Goal: Task Accomplishment & Management: Manage account settings

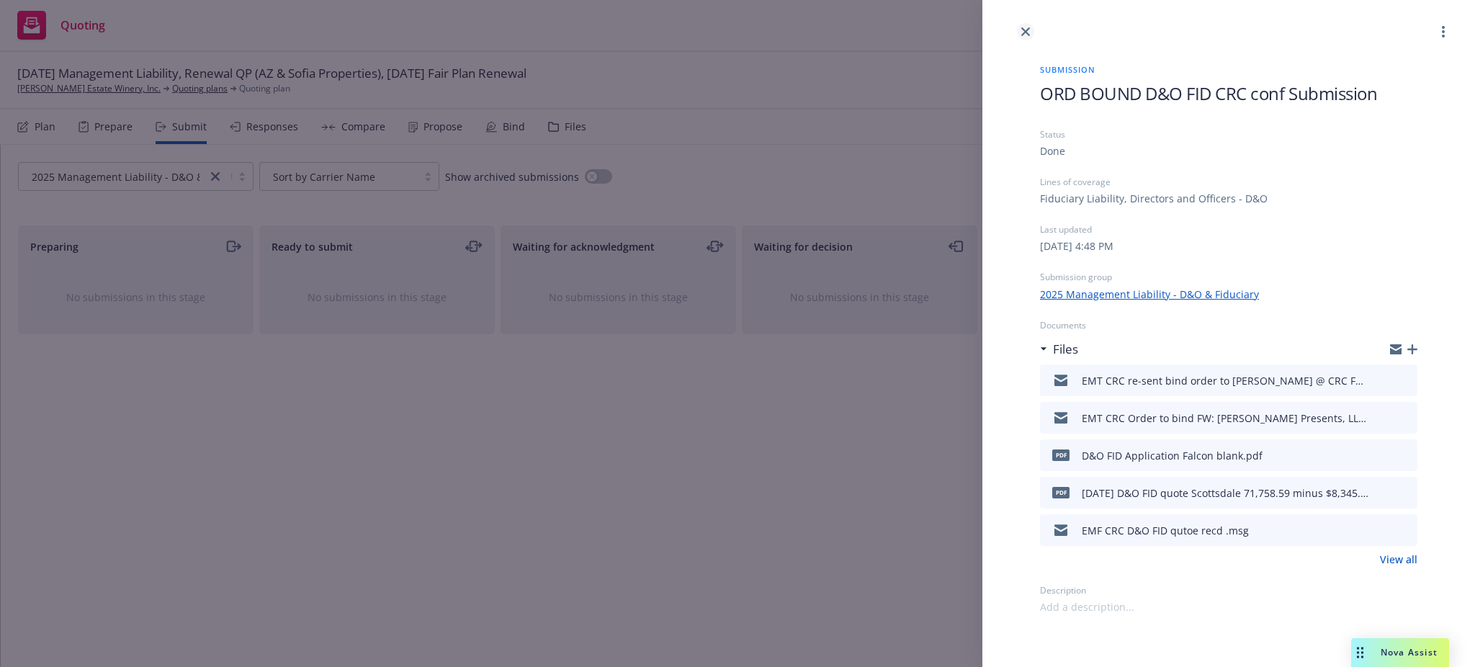
click at [1024, 32] on icon "close" at bounding box center [1026, 31] width 9 height 9
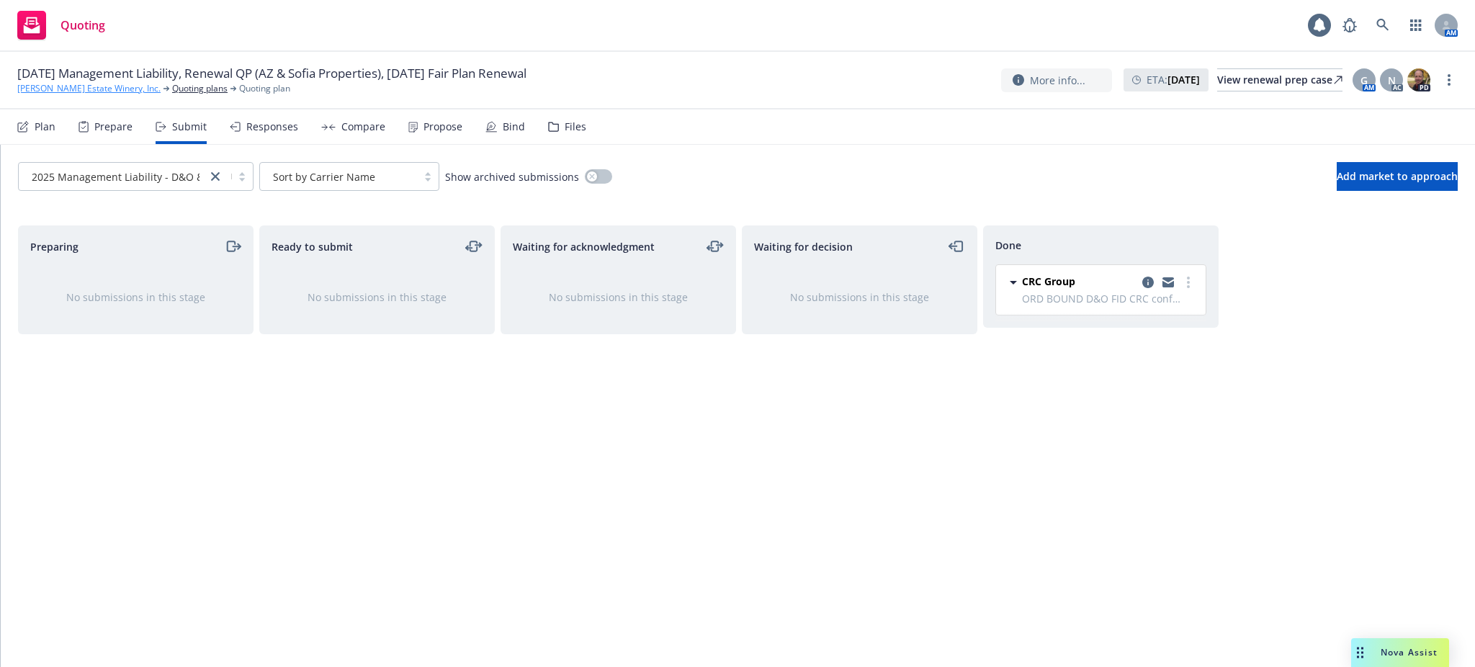
click at [97, 82] on link "Niebaum-Coppola Estate Winery, Inc." at bounding box center [88, 88] width 143 height 13
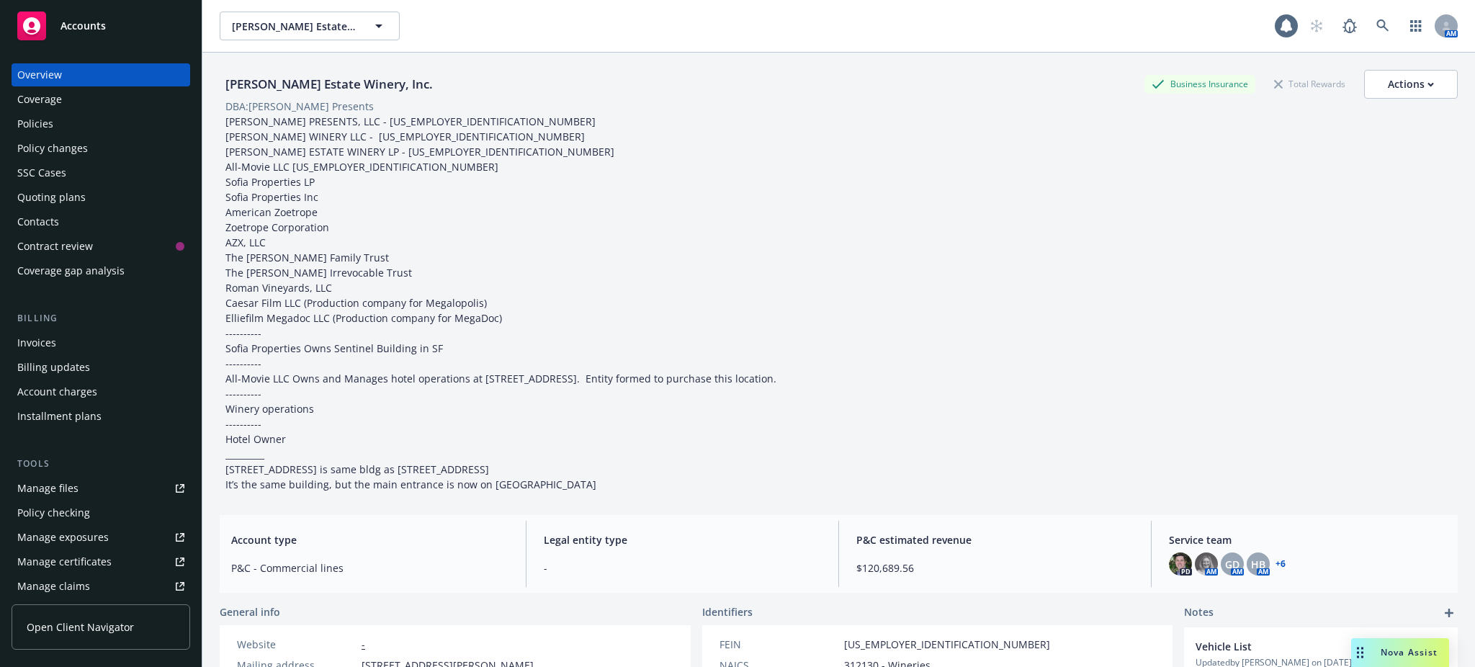
click at [79, 22] on span "Accounts" at bounding box center [83, 26] width 45 height 12
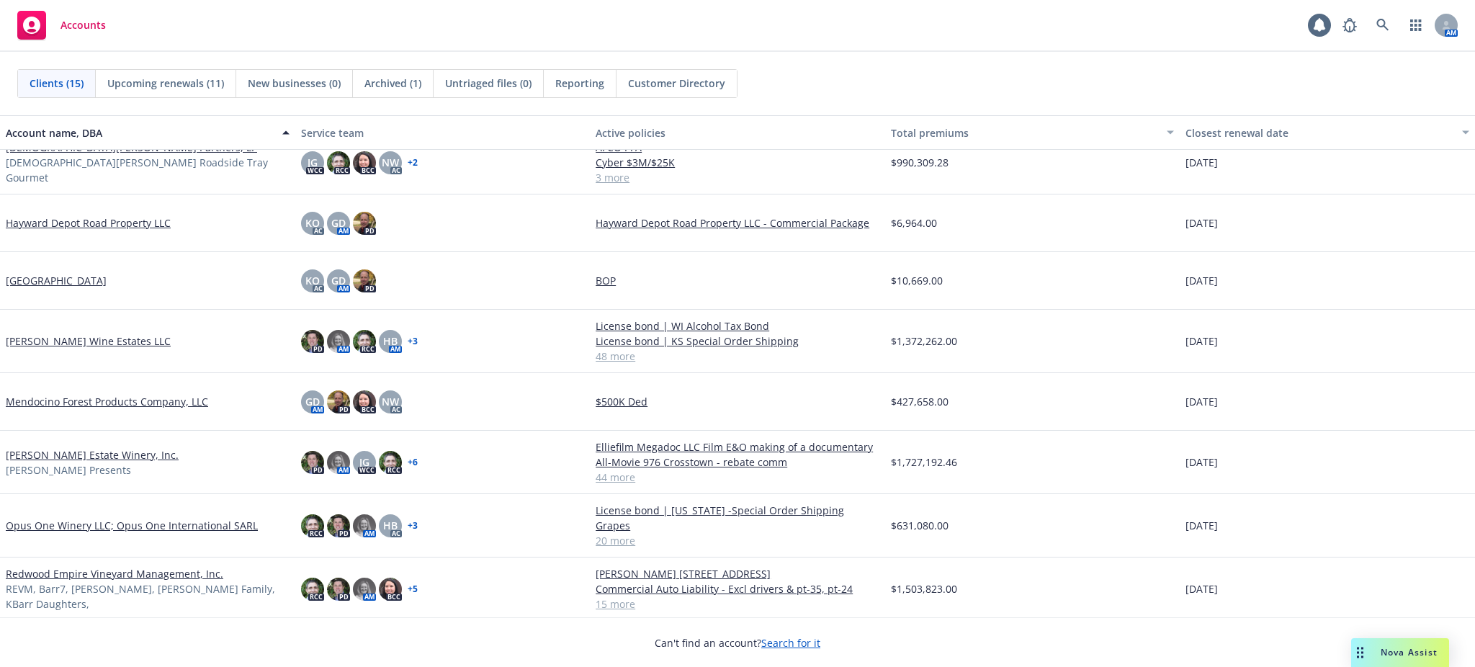
scroll to position [384, 0]
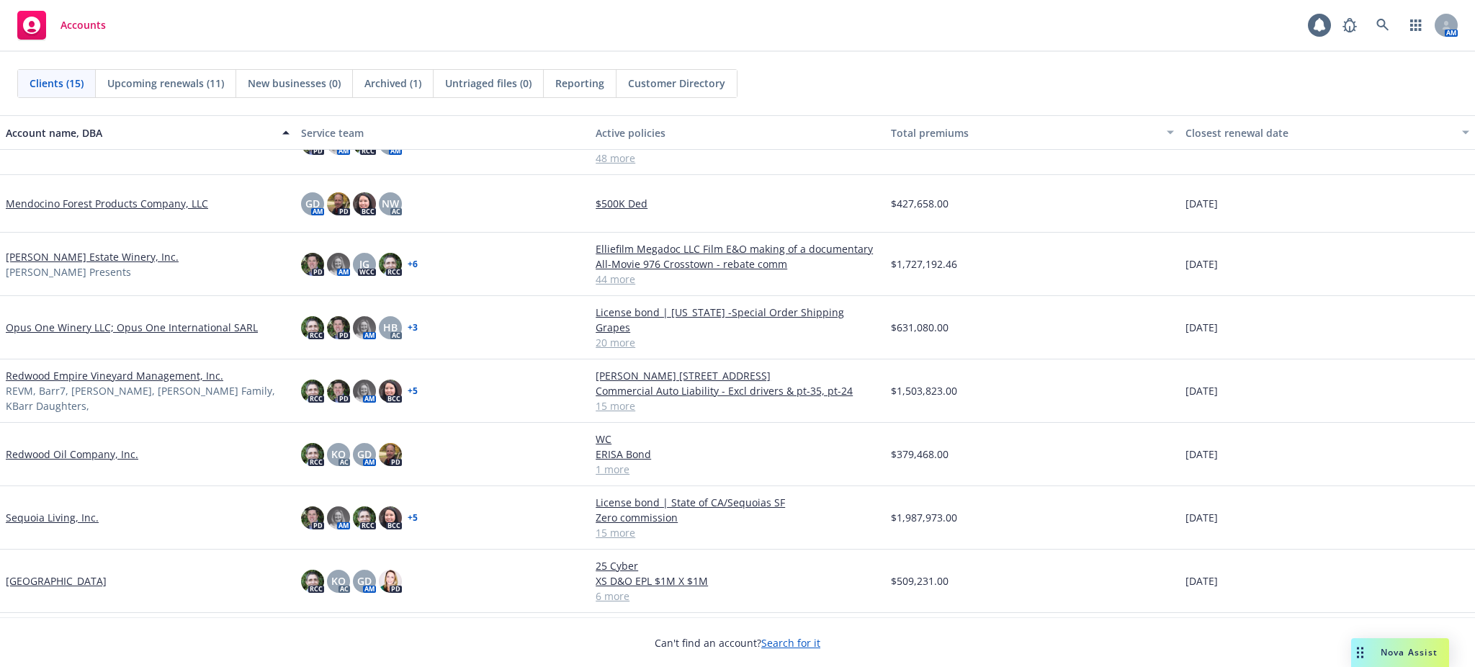
click at [37, 380] on link "Redwood Empire Vineyard Management, Inc." at bounding box center [115, 375] width 218 height 15
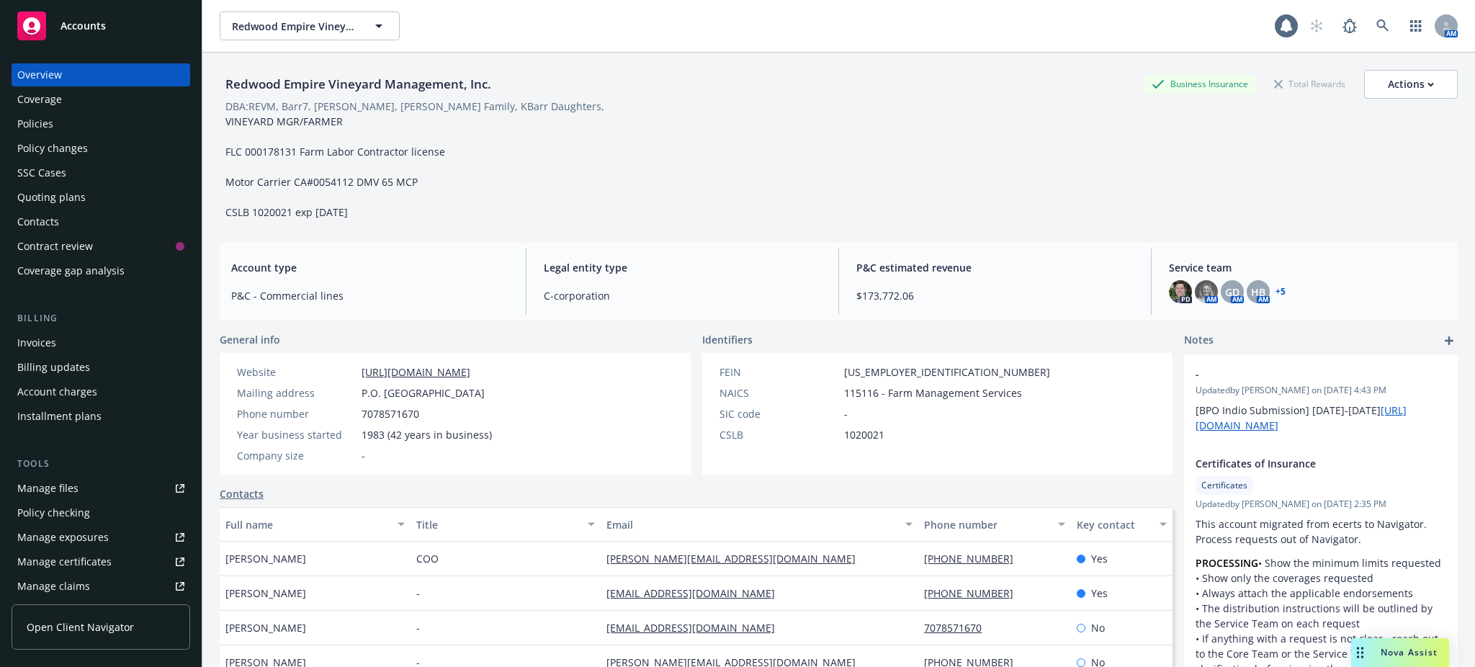
scroll to position [192, 0]
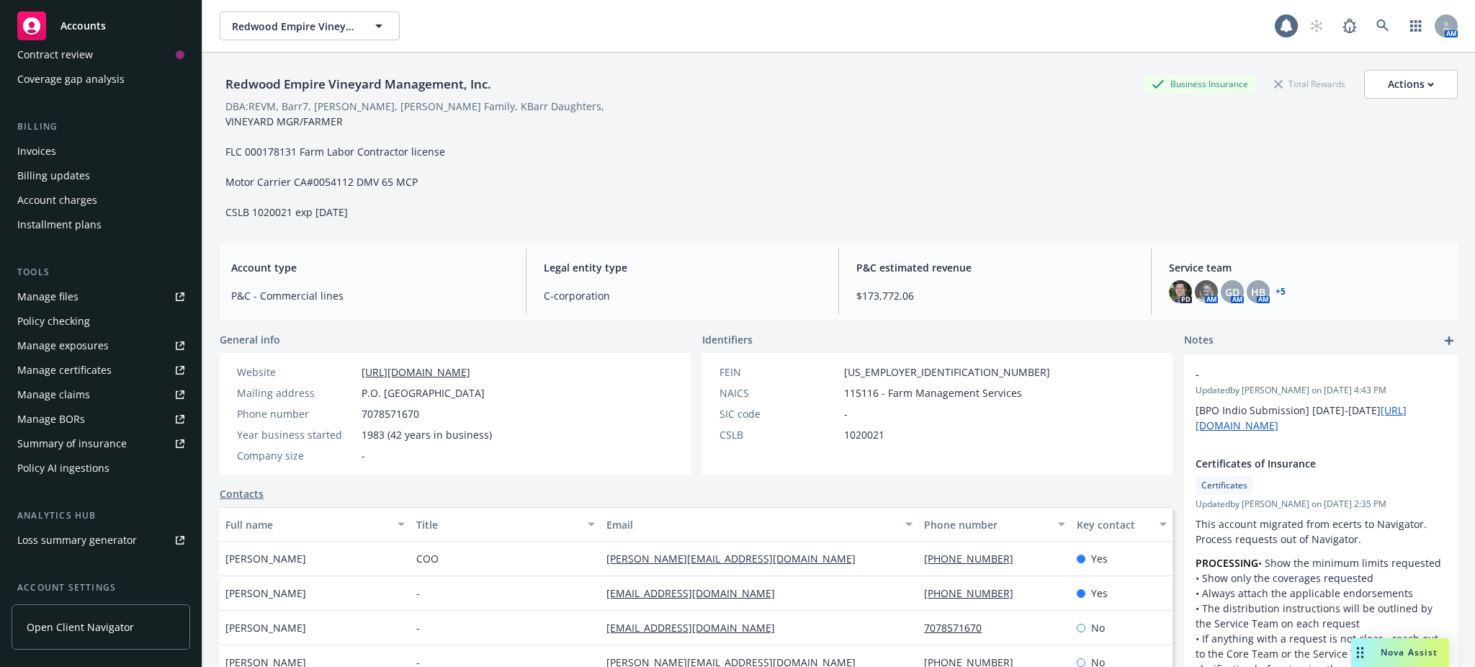
click at [43, 292] on div "Manage files" at bounding box center [47, 296] width 61 height 23
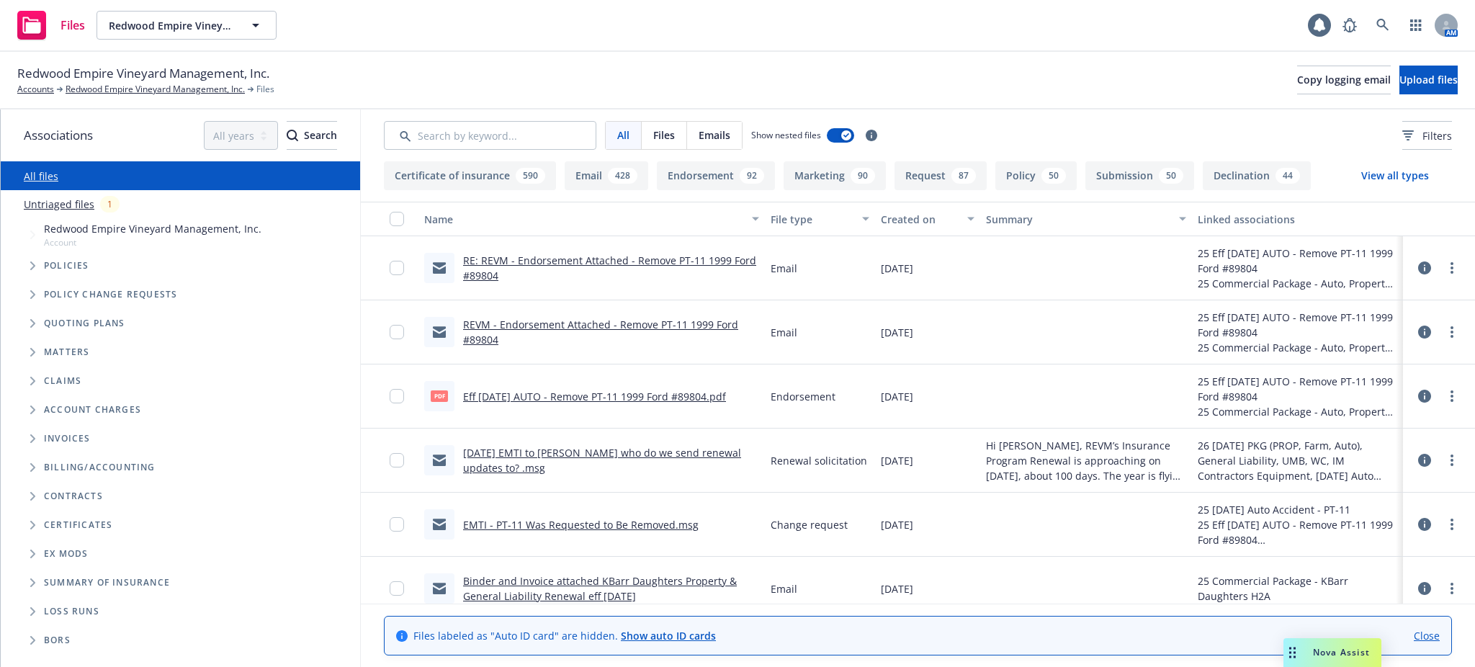
click at [30, 608] on icon "Folder Tree Example" at bounding box center [33, 611] width 6 height 9
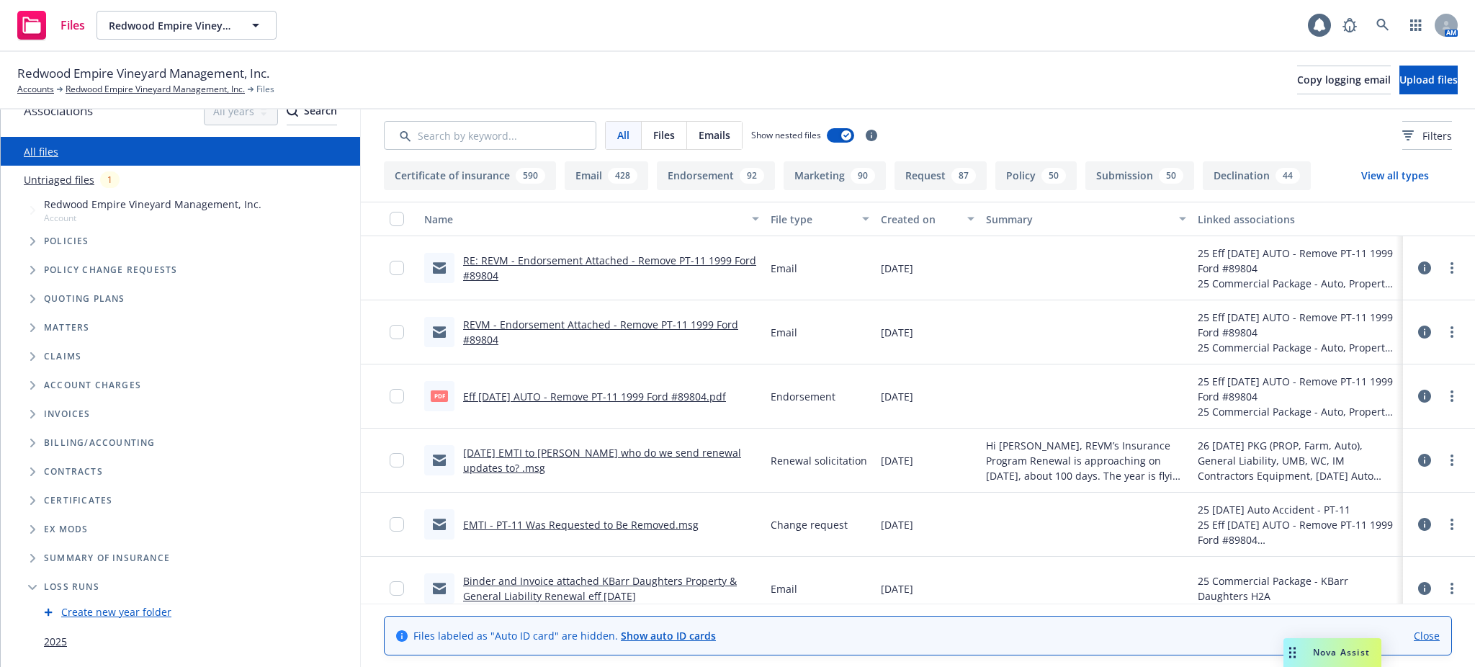
scroll to position [45, 0]
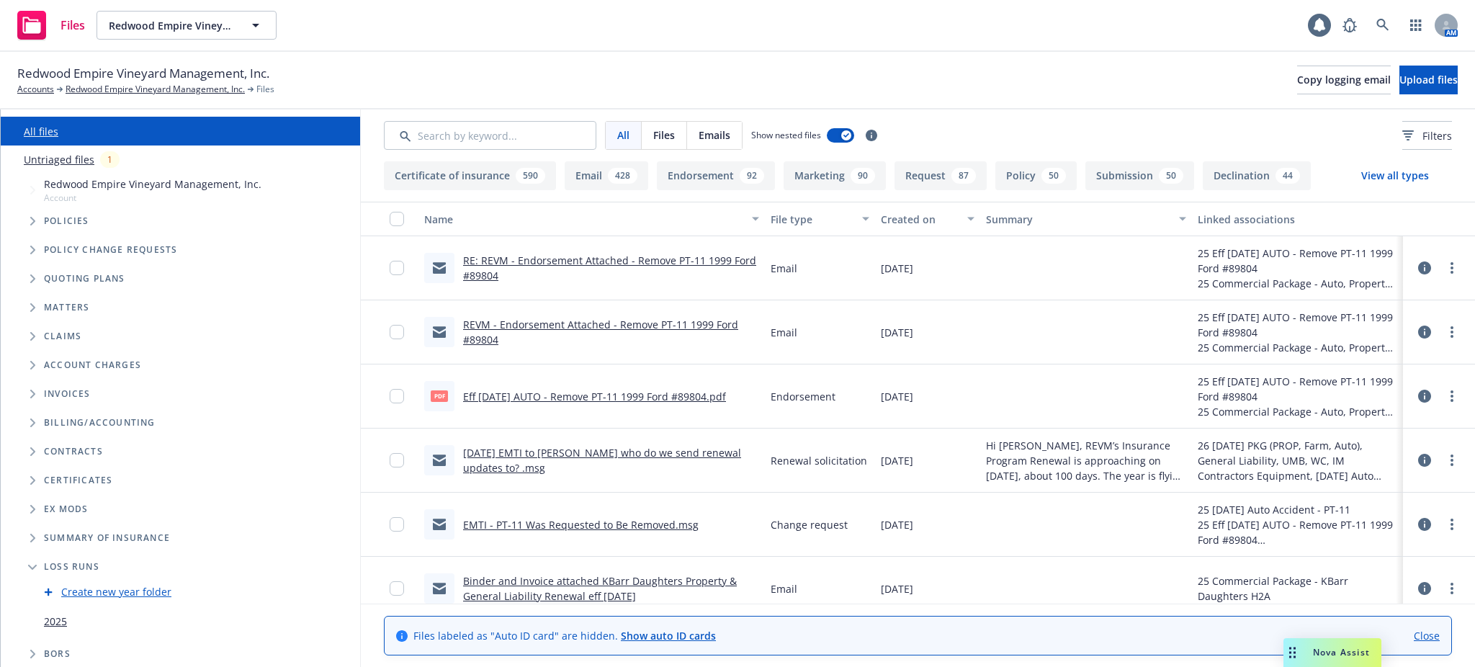
click at [58, 619] on link "2025" at bounding box center [55, 621] width 23 height 15
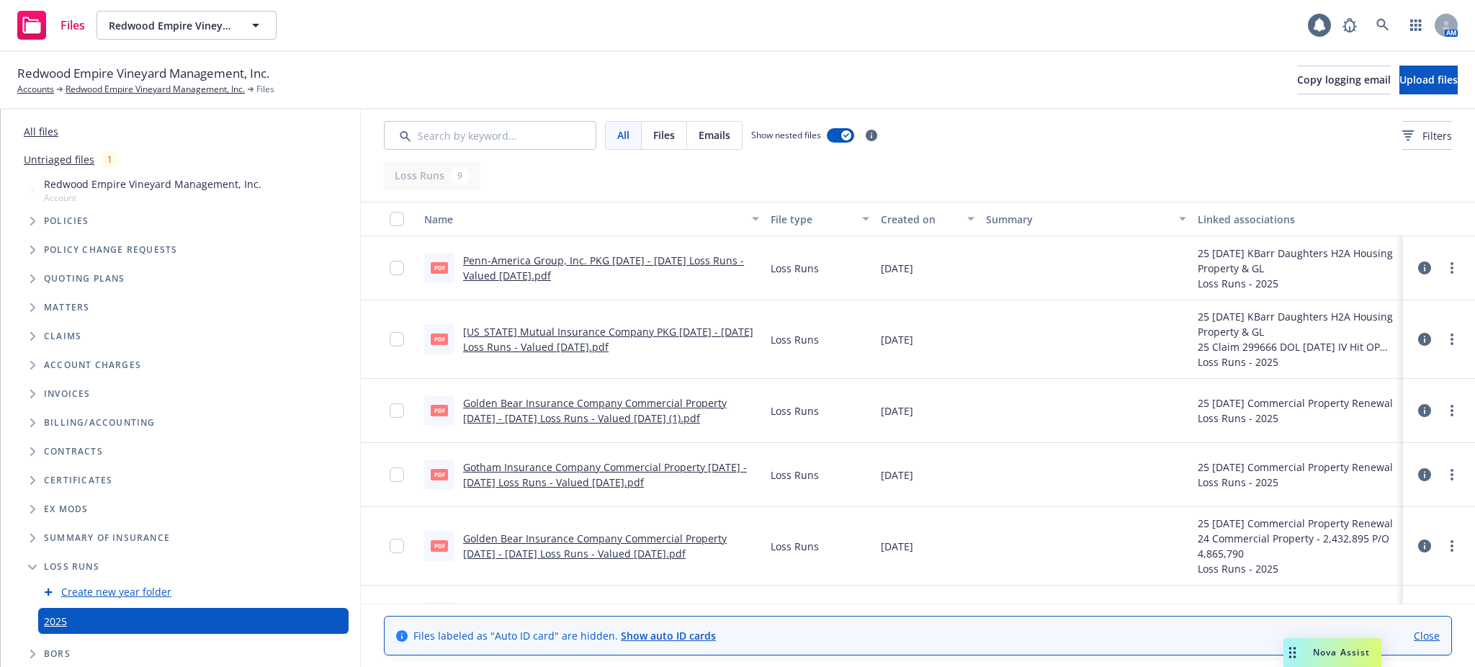
click at [563, 333] on link "Oregon Mutual Insurance Company PKG 2022 - 2026 Loss Runs - Valued 2025-07-03.p…" at bounding box center [608, 339] width 290 height 29
click at [108, 86] on link "Redwood Empire Vineyard Management, Inc." at bounding box center [155, 89] width 179 height 13
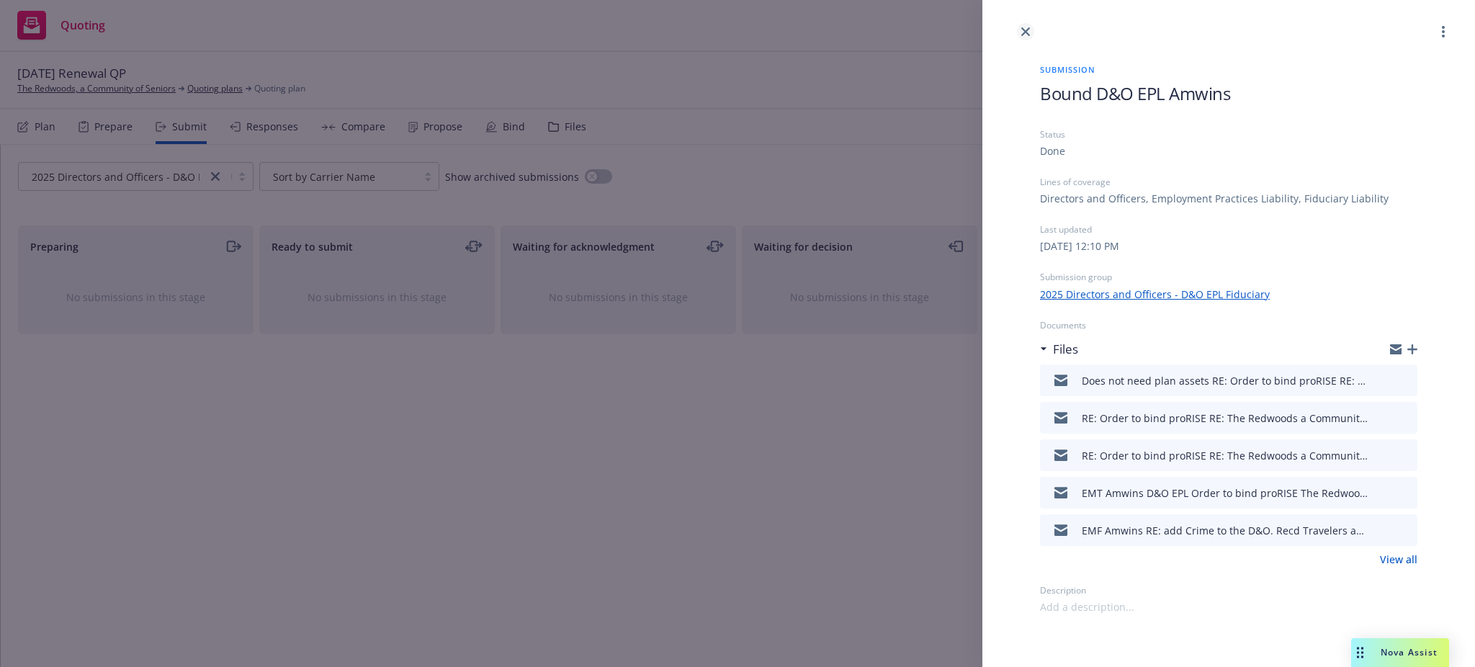
click at [1024, 29] on icon "close" at bounding box center [1026, 31] width 9 height 9
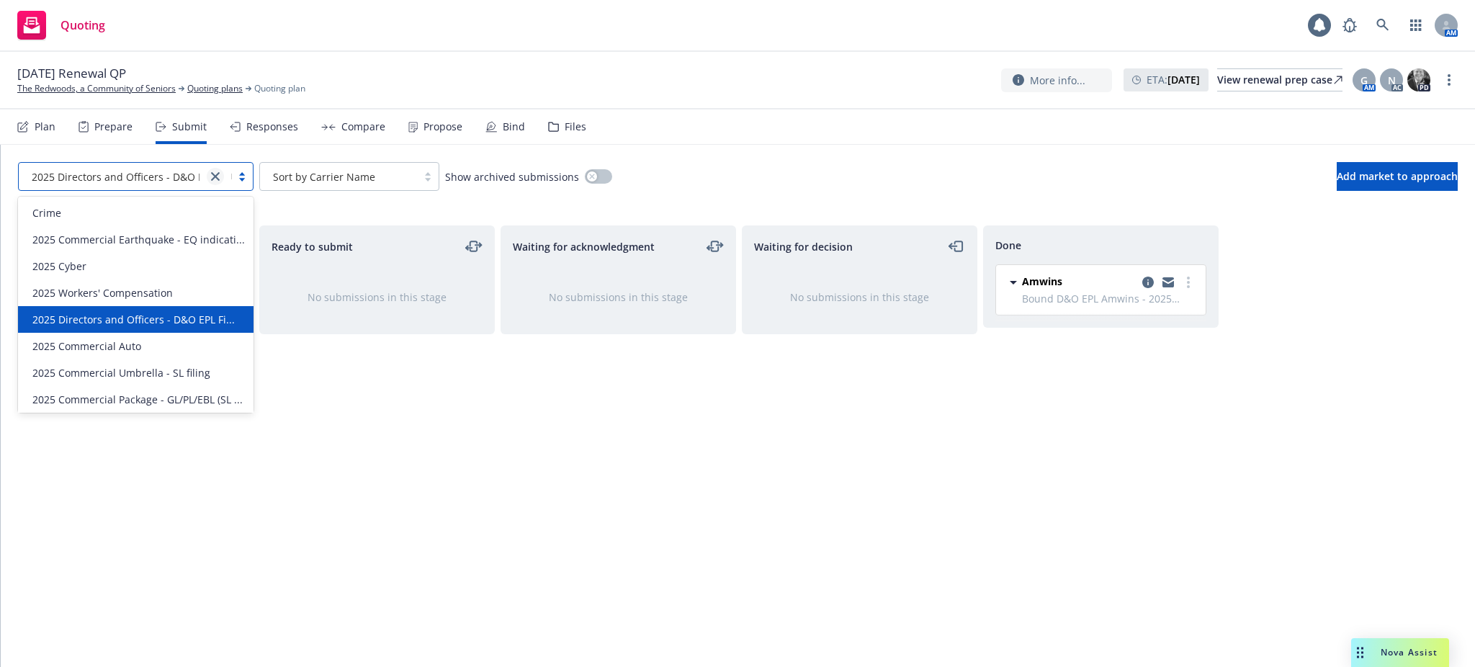
click at [214, 174] on icon "close" at bounding box center [215, 176] width 9 height 9
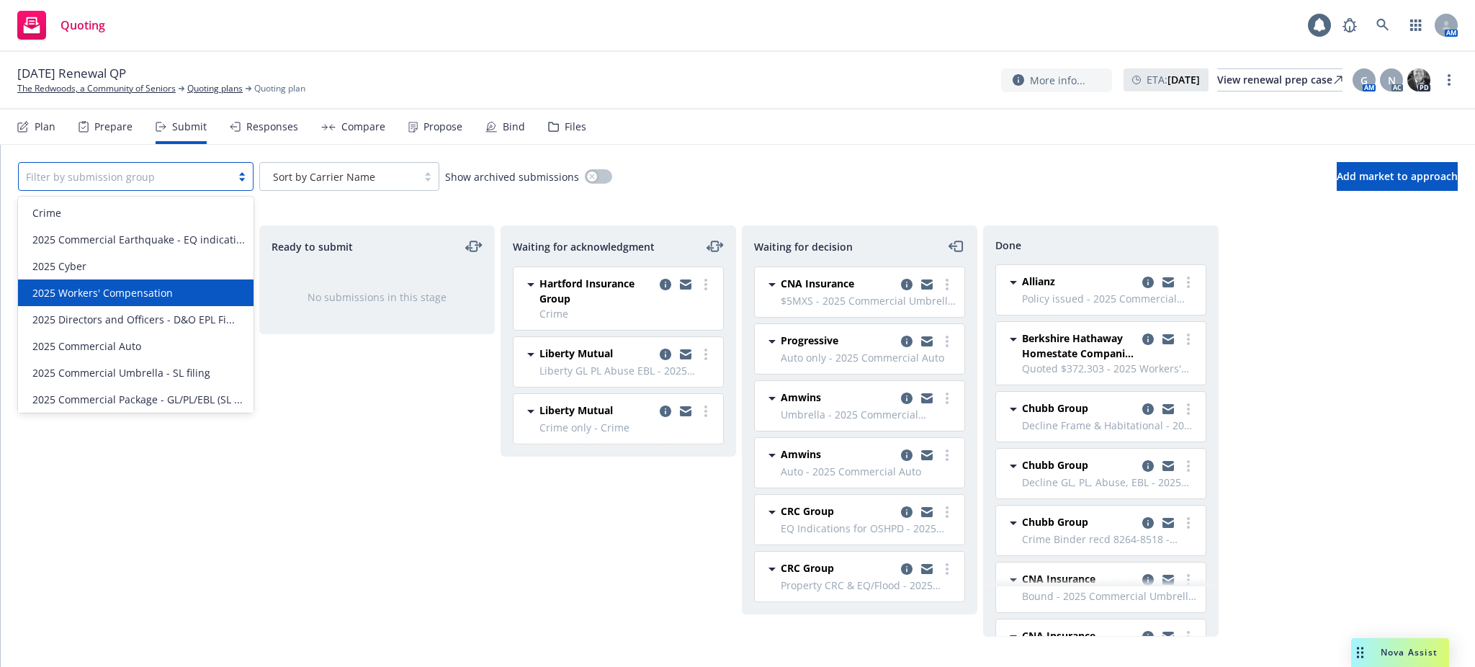
click at [96, 300] on span "2025 Workers' Compensation" at bounding box center [102, 292] width 140 height 15
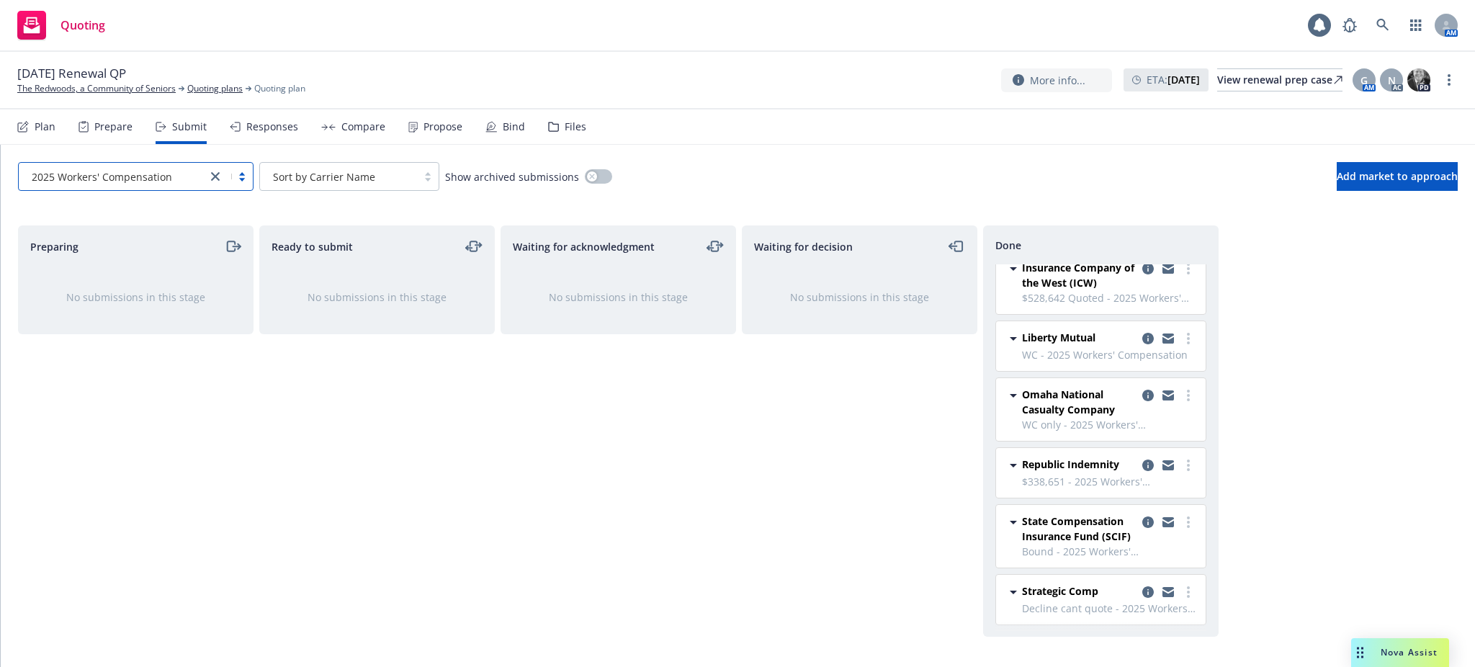
scroll to position [294, 0]
click at [1143, 519] on icon "copy logging email" at bounding box center [1149, 522] width 12 height 12
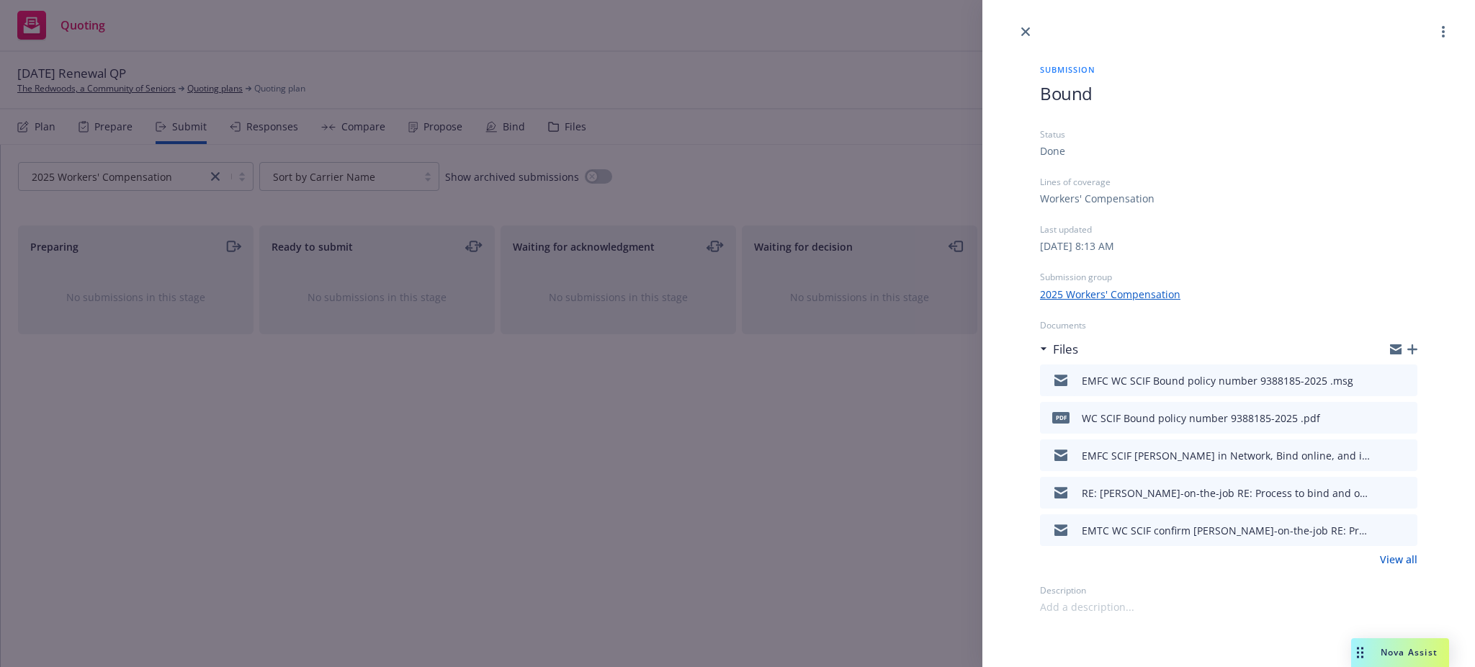
click at [1390, 558] on link "View all" at bounding box center [1398, 559] width 37 height 15
click at [1024, 30] on icon "close" at bounding box center [1026, 31] width 9 height 9
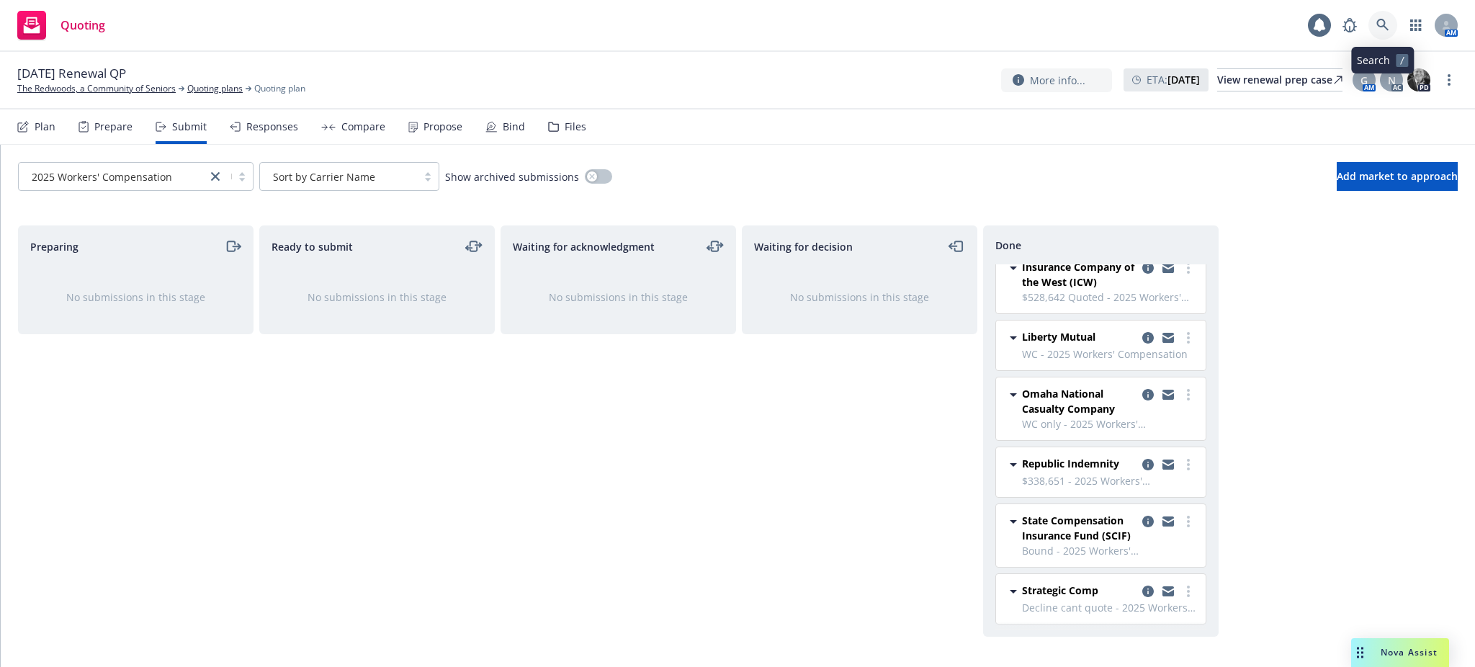
click at [1380, 22] on icon at bounding box center [1383, 25] width 13 height 13
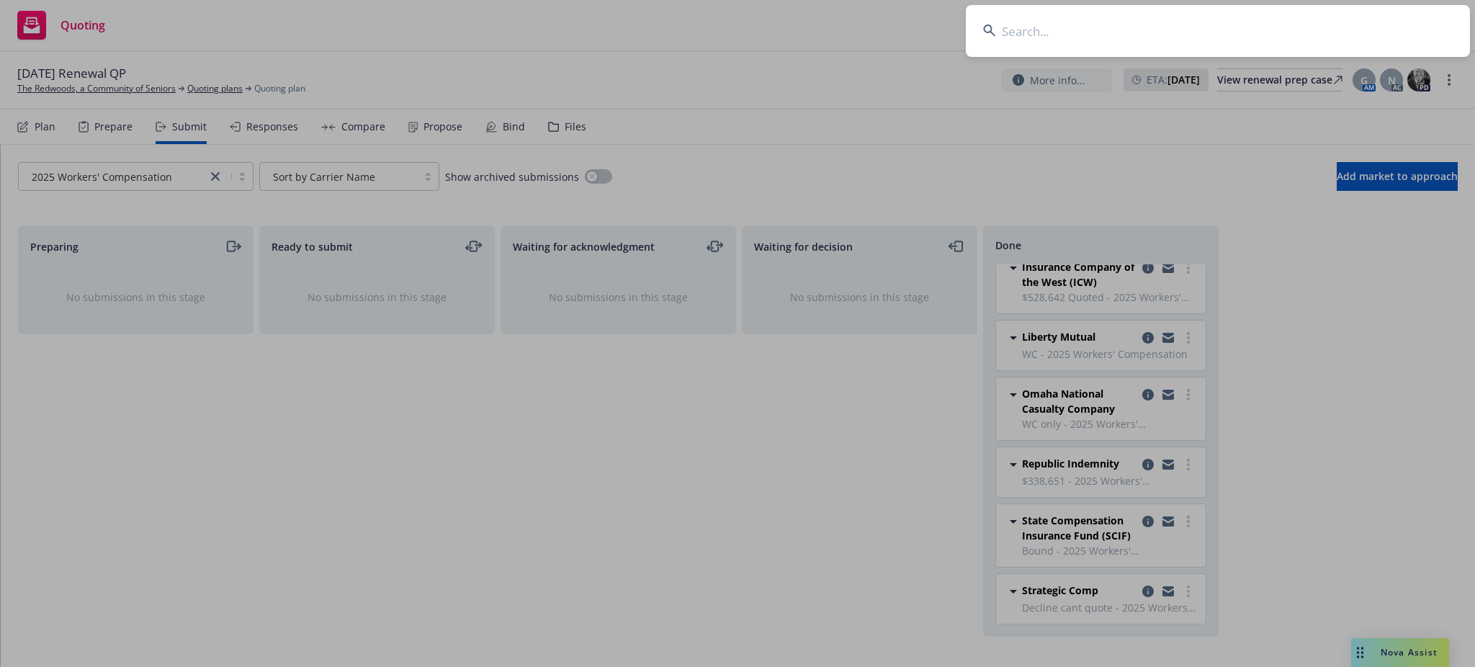
click at [1251, 30] on input at bounding box center [1218, 31] width 504 height 52
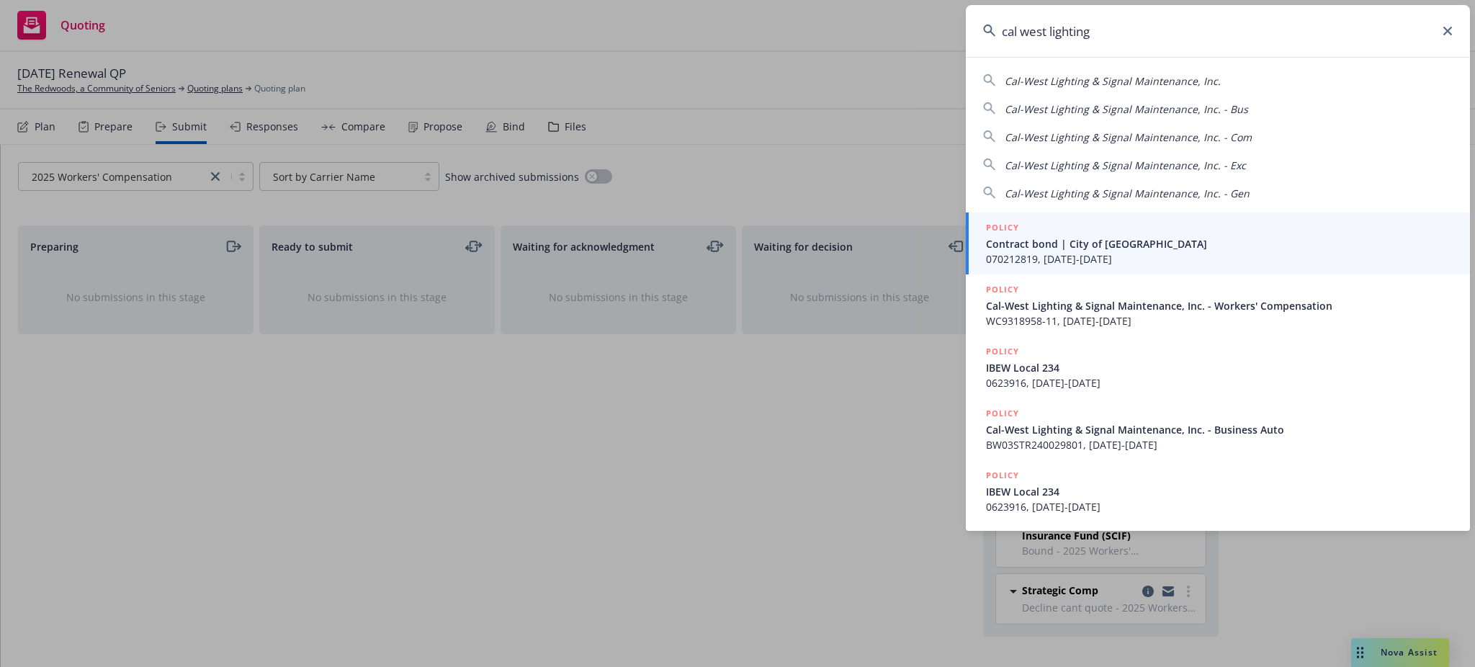
click at [1018, 32] on input "cal west lighting" at bounding box center [1218, 31] width 504 height 52
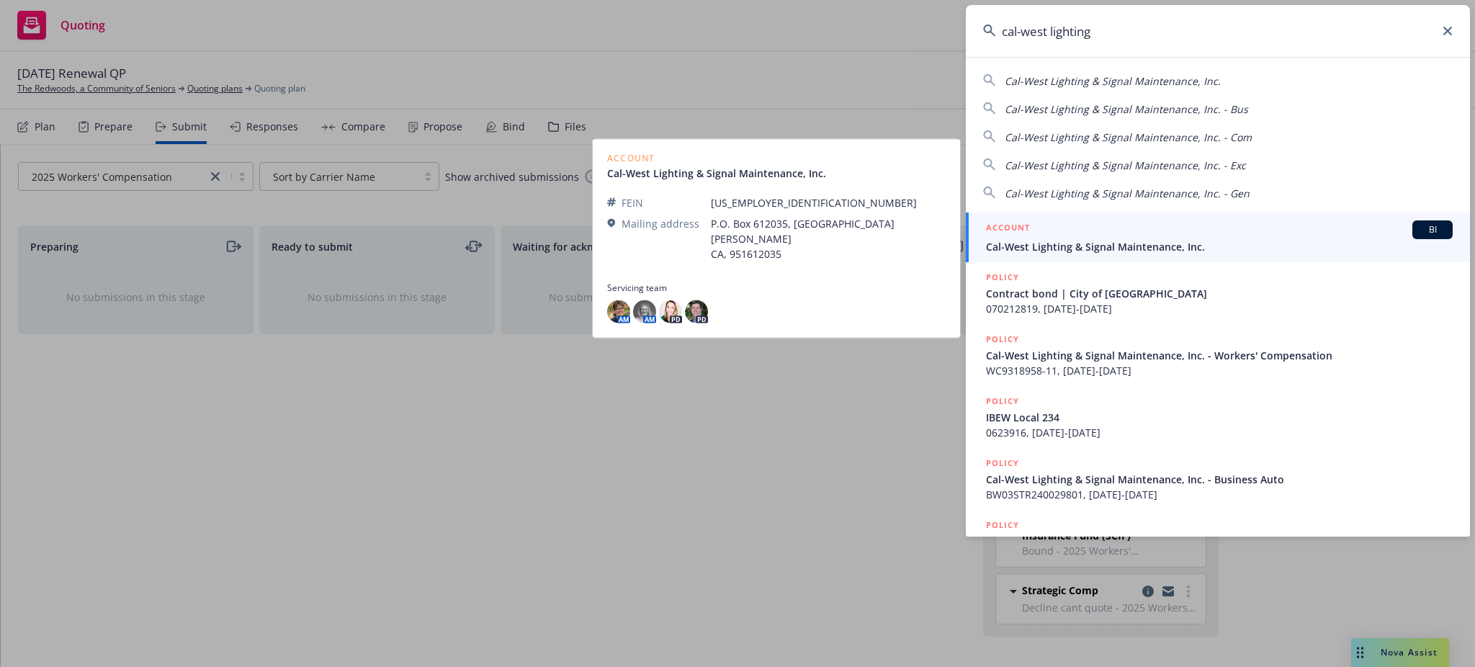
type input "cal-west lighting"
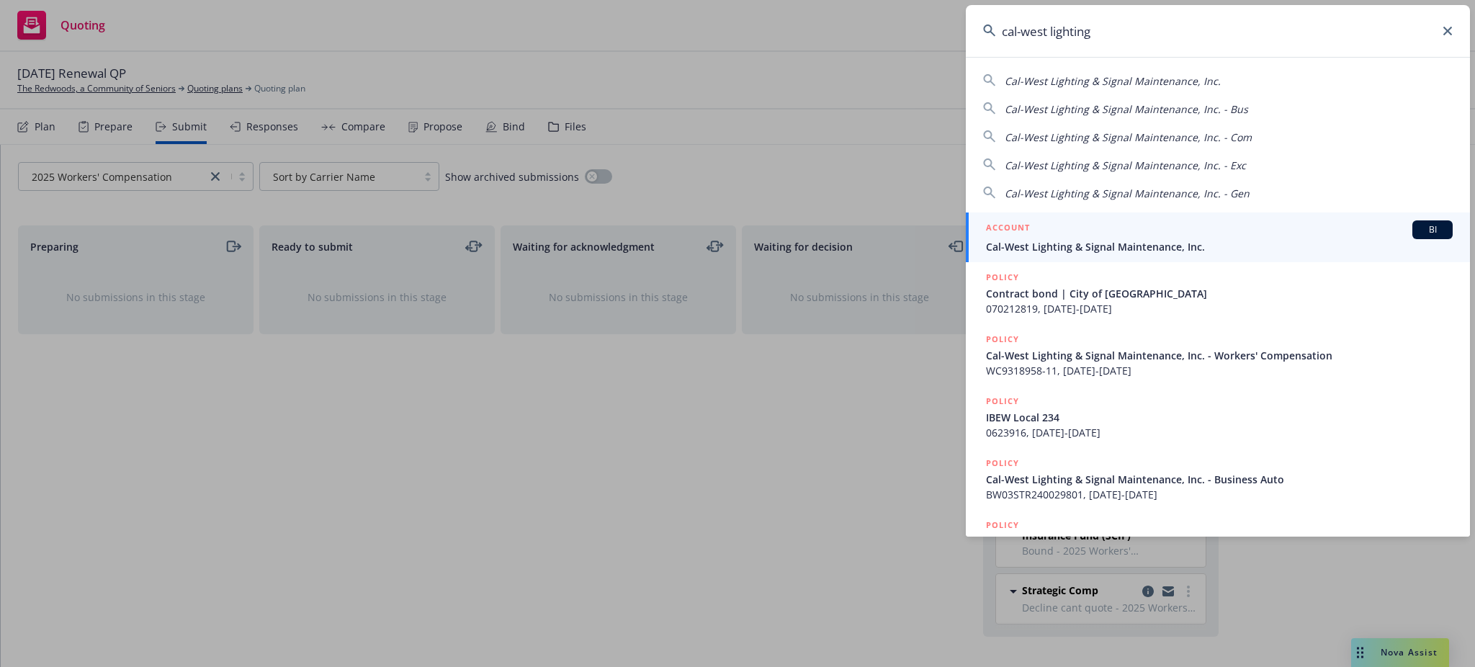
click at [1045, 247] on span "Cal-West Lighting & Signal Maintenance, Inc." at bounding box center [1219, 246] width 467 height 15
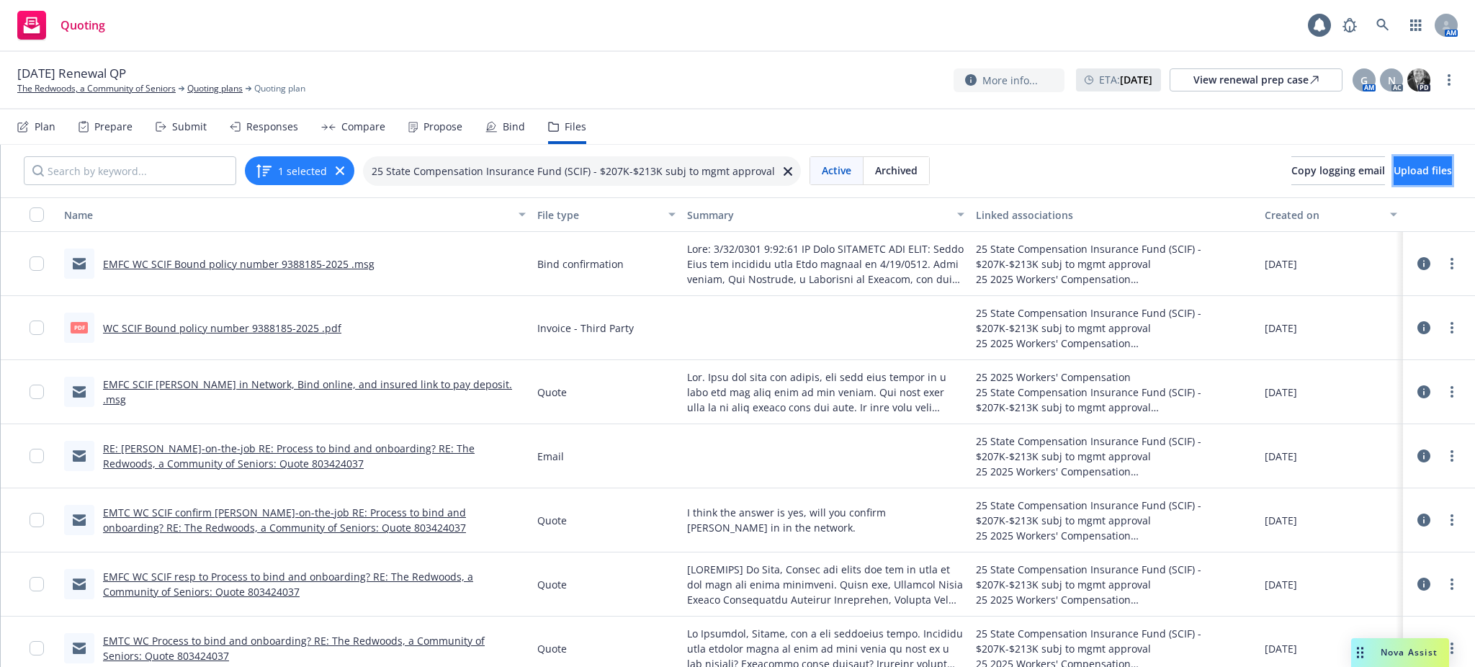
click at [1394, 169] on span "Upload files" at bounding box center [1423, 171] width 58 height 14
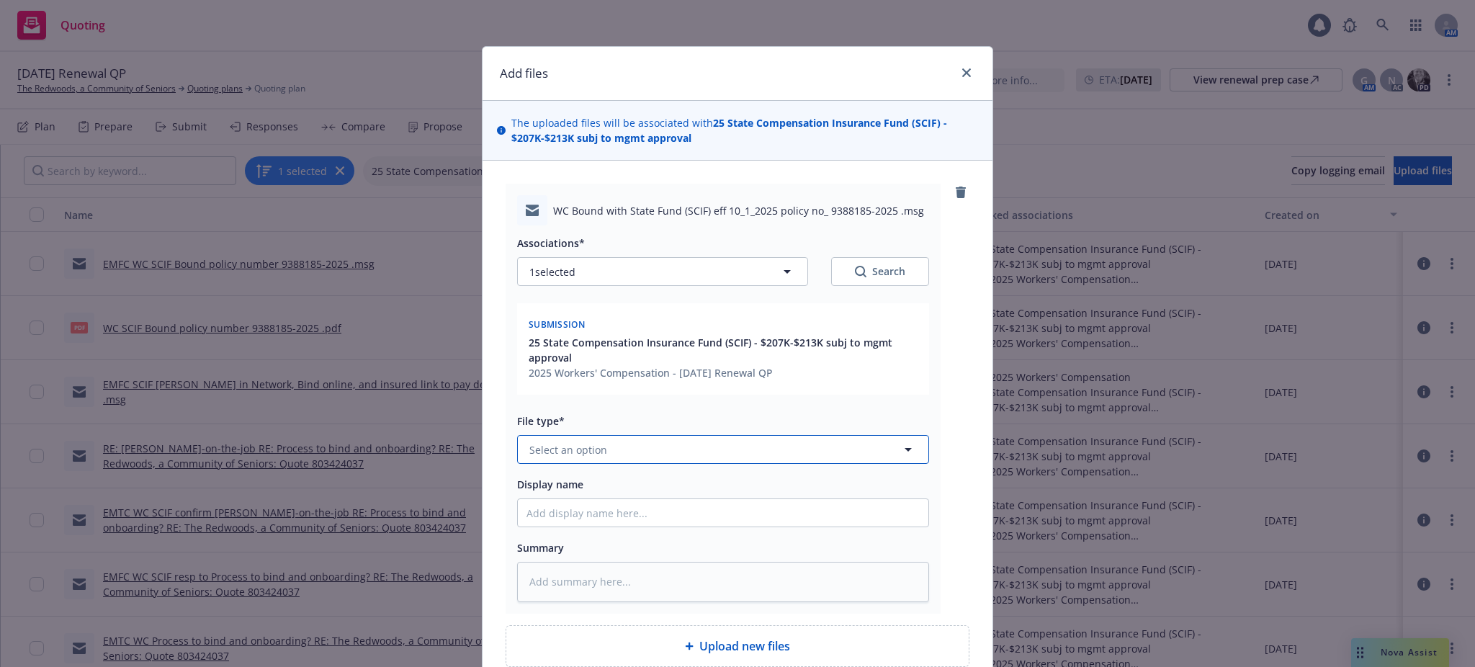
click at [535, 441] on button "Select an option" at bounding box center [723, 449] width 412 height 29
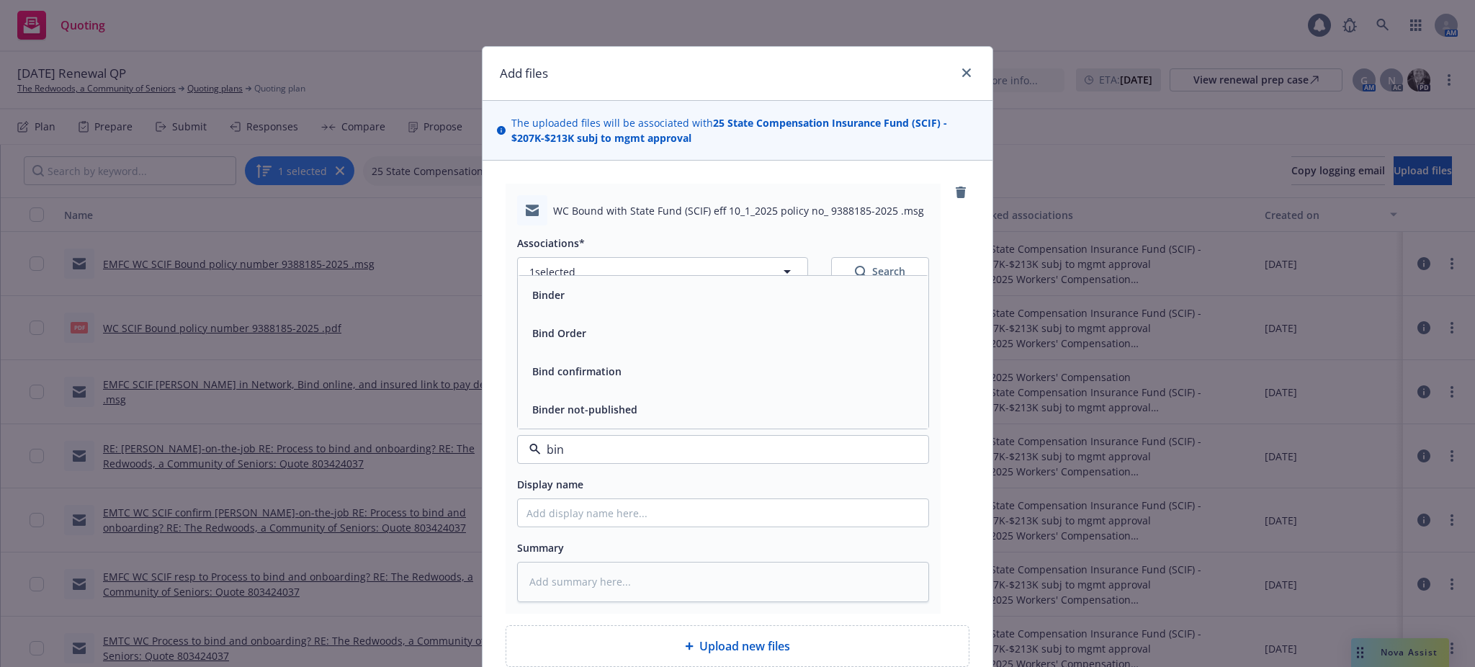
type input "bind"
click at [575, 368] on span "Bind confirmation" at bounding box center [576, 371] width 89 height 15
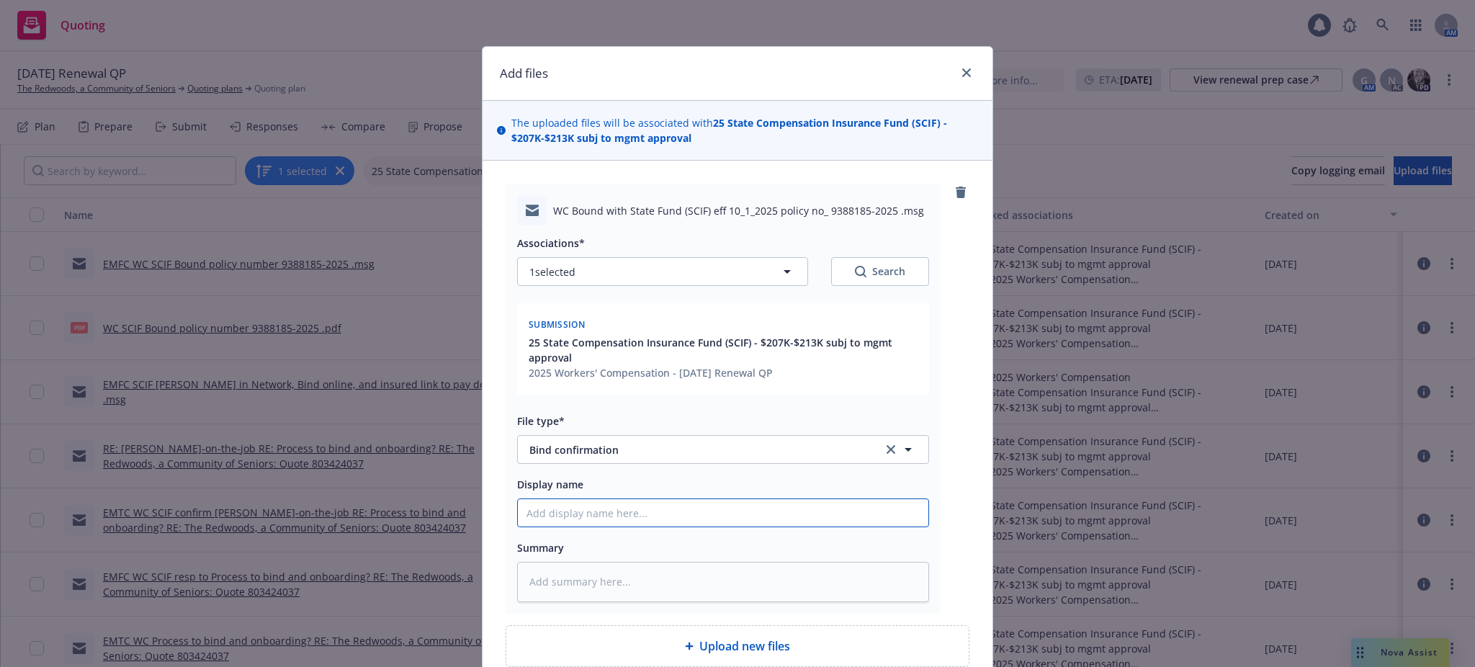
click at [518, 508] on input "Display name" at bounding box center [723, 512] width 411 height 27
type textarea "x"
type input "E"
type textarea "x"
type input "EM"
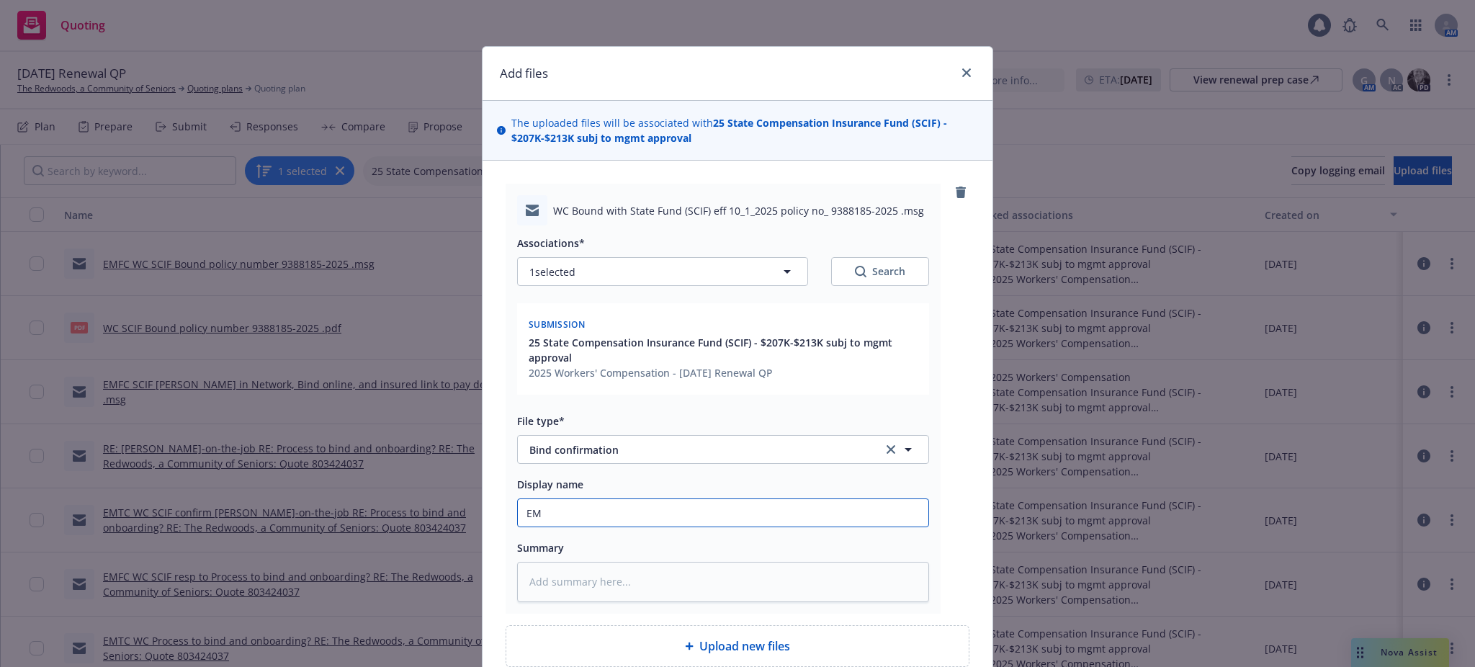
type textarea "x"
type input "EMT"
type textarea "x"
type input "EMTI"
type textarea "x"
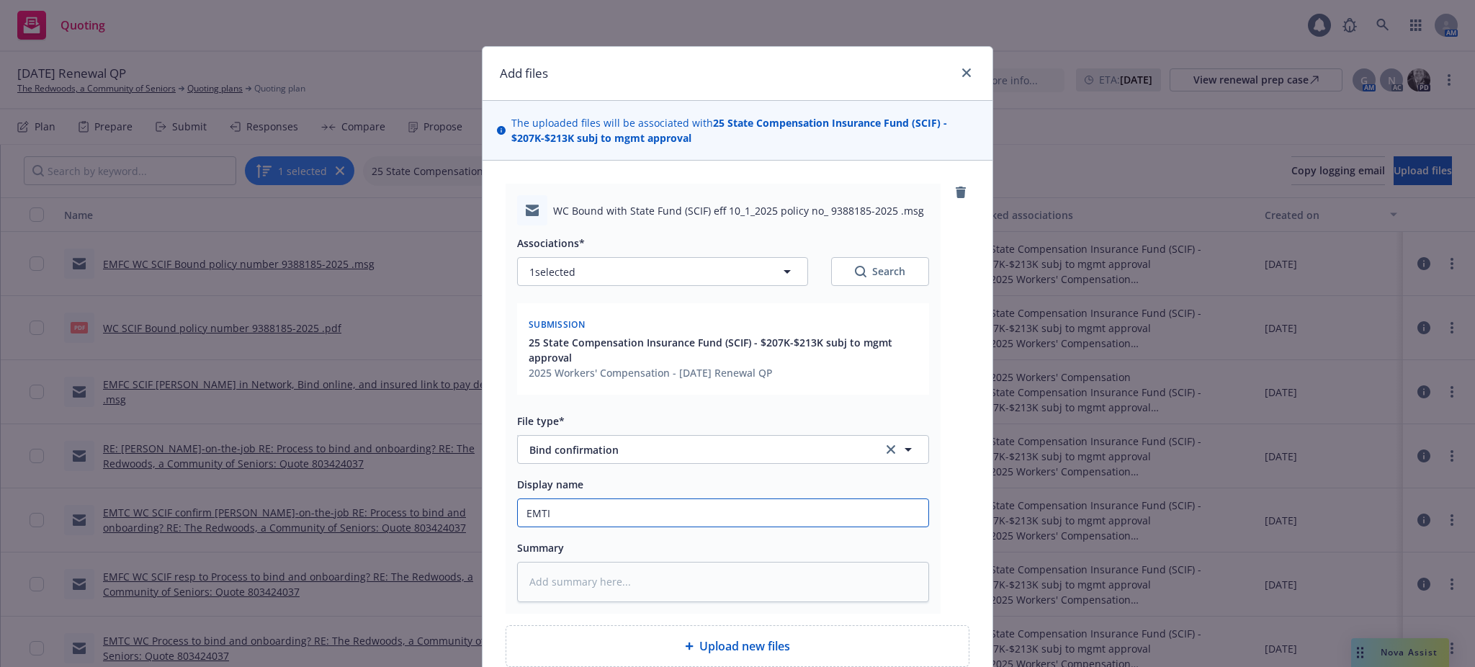
type input "EMTI"
type textarea "x"
type input "EMTI S"
type textarea "x"
type input "EMTI SC"
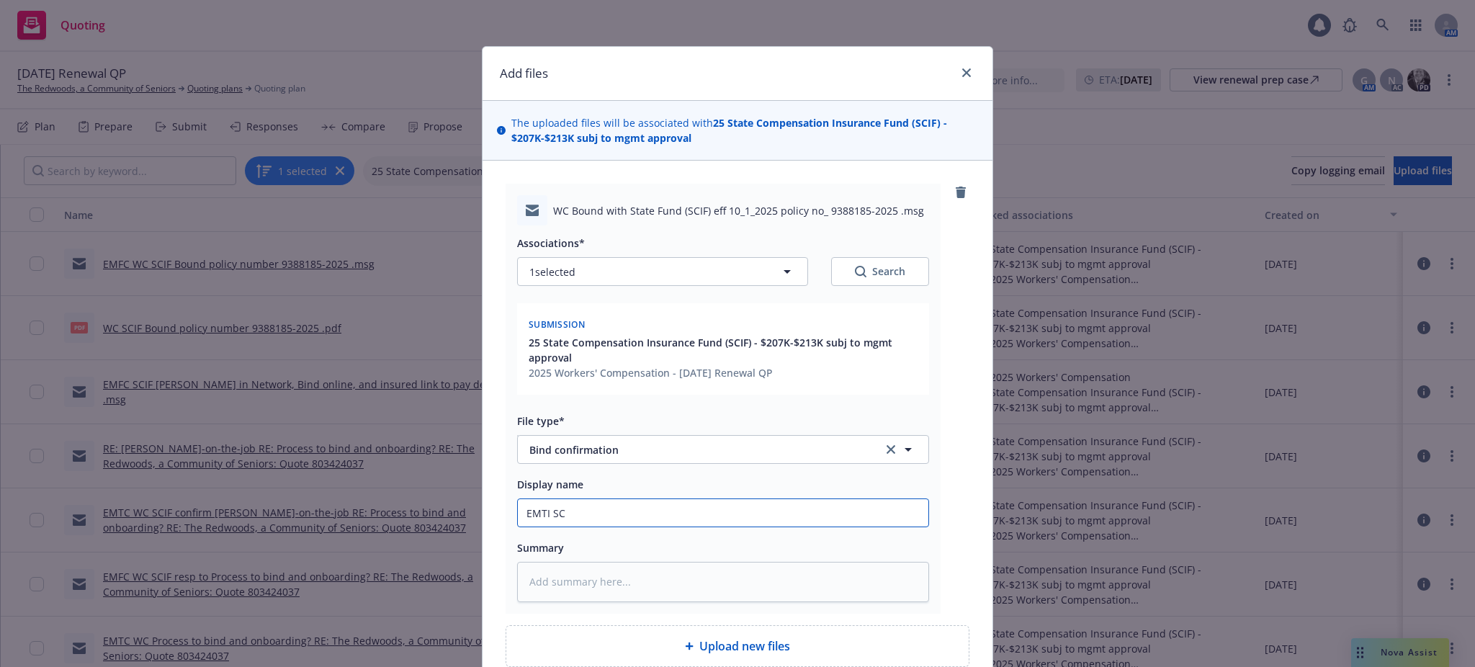
type textarea "x"
type input "EMTI SCI"
type textarea "x"
type input "EMTI SCIF"
type textarea "x"
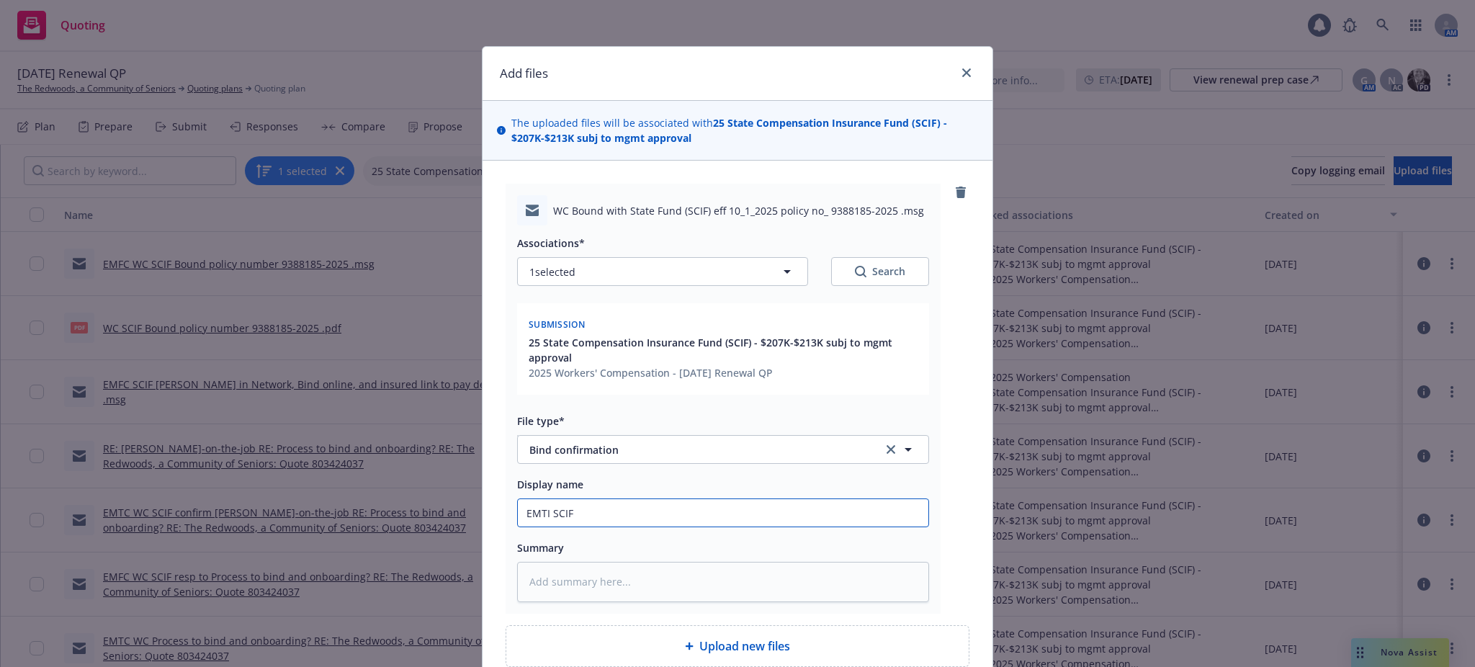
type input "EMTI SCIF"
type textarea "x"
type input "EMTI SCIF W"
type textarea "x"
type input "EMTI SCIF WC"
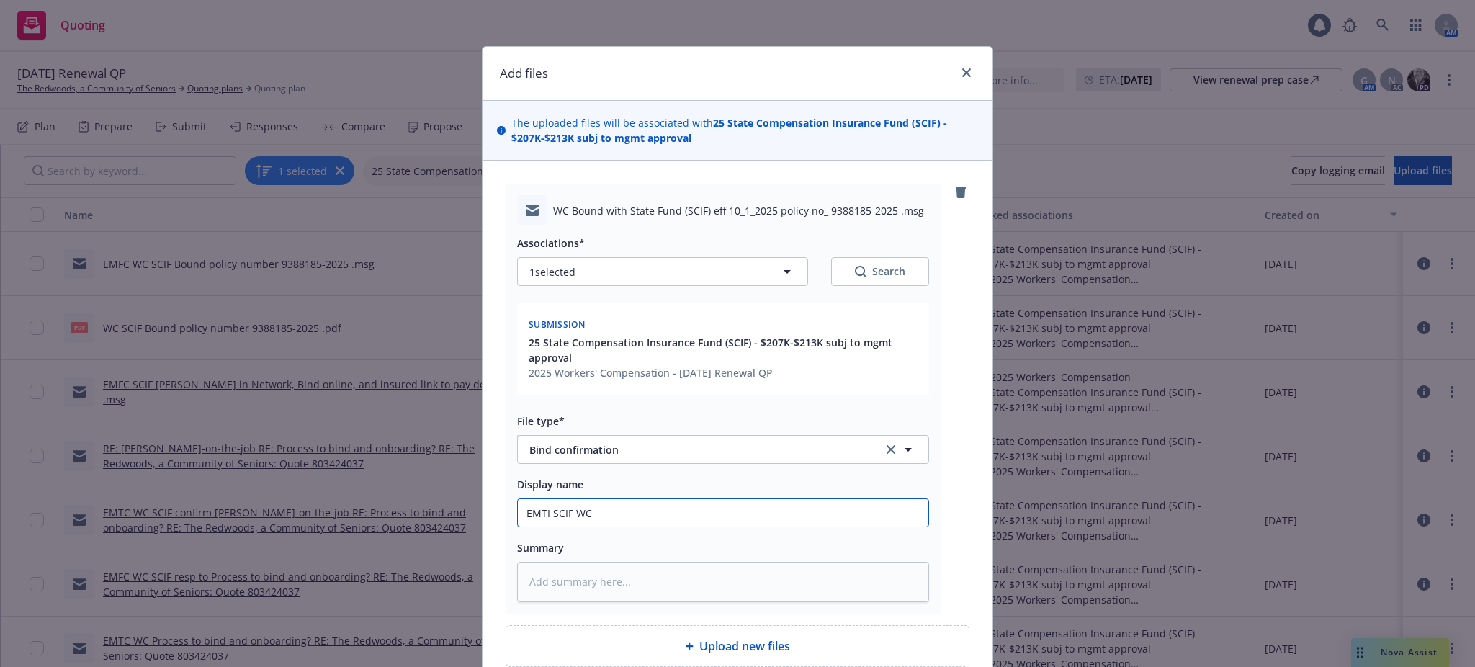
type textarea "x"
type input "EMTI SCIF WC"
type textarea "x"
type input "EMTI SCIF WC"
type textarea "x"
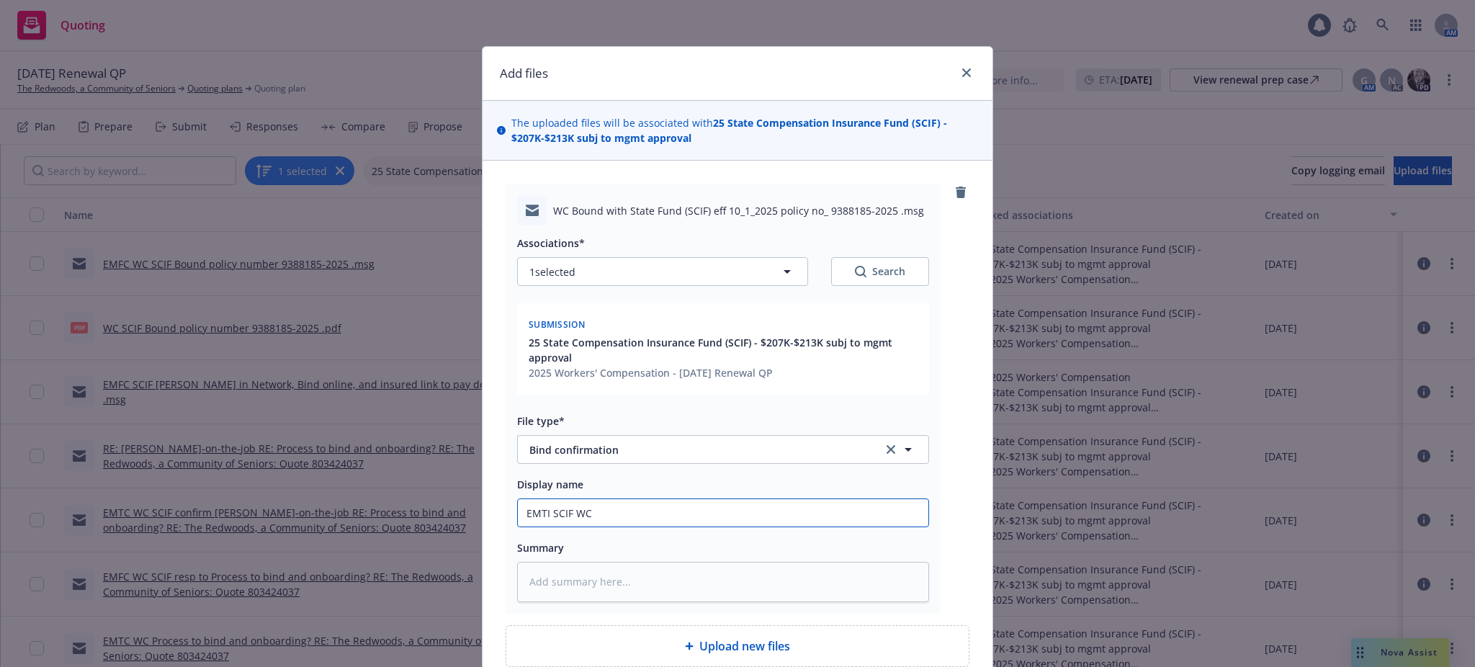
type input "EMTI SCIF WC B"
type textarea "x"
type input "EMTI SCIF WC Bo"
type textarea "x"
type input "EMTI SCIF WC Bou"
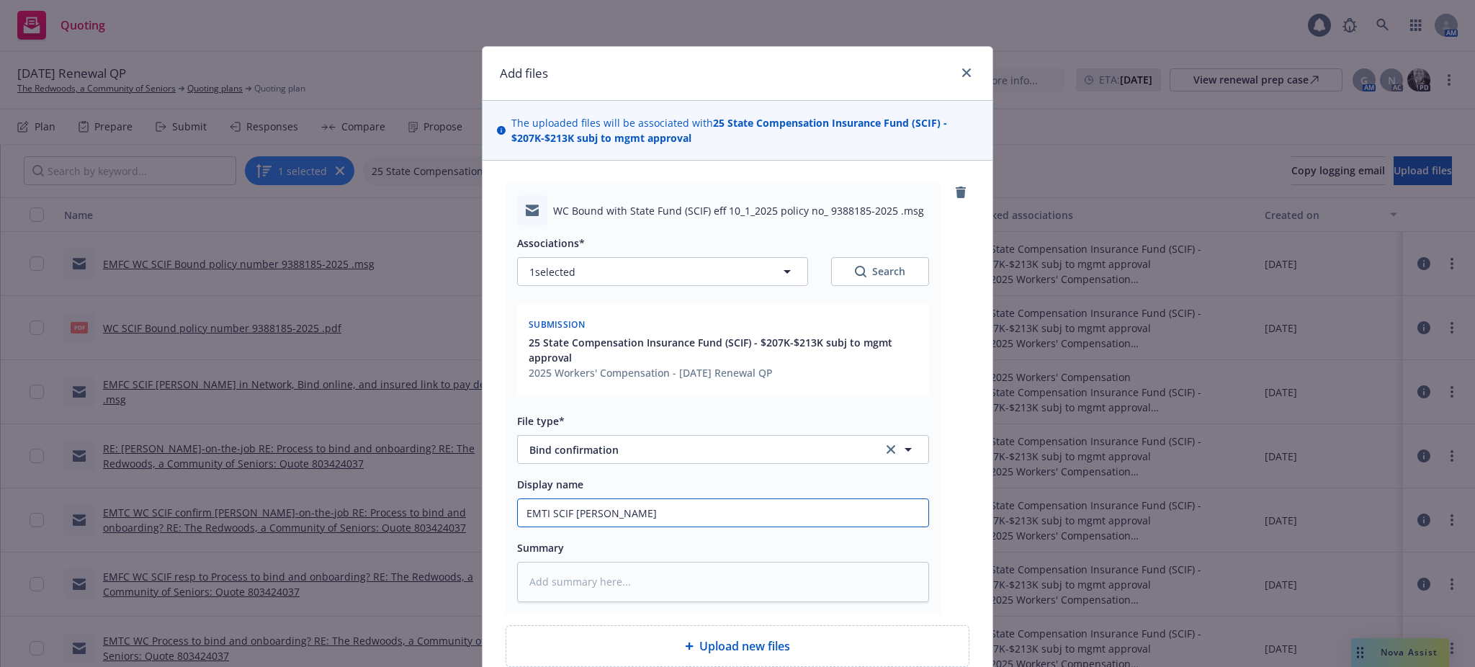
type textarea "x"
type input "EMTI SCIF WC Boun"
type textarea "x"
type input "EMTI SCIF WC Bound"
type textarea "x"
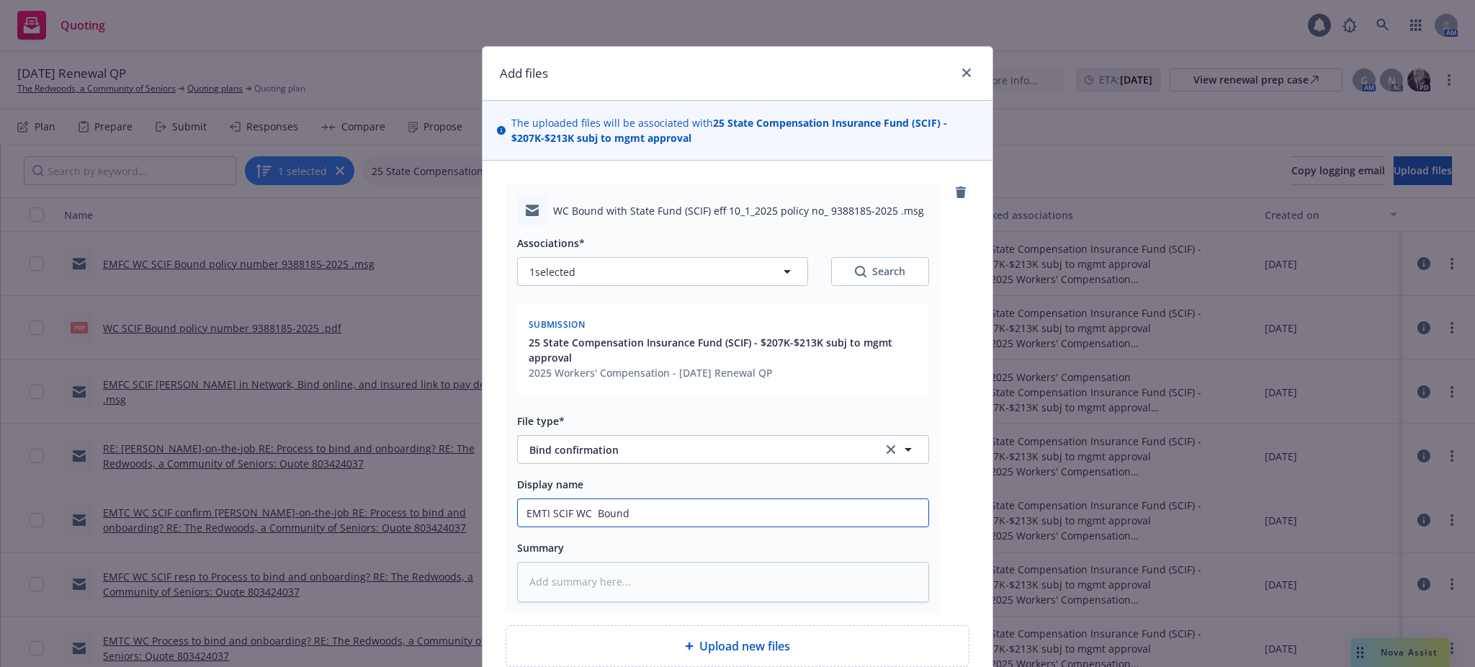
type input "EMTI SCIF WC Bound"
type textarea "x"
type input "EMTI SCIF WC Bound p"
type textarea "x"
type input "EMTI SCIF WC Bound pa"
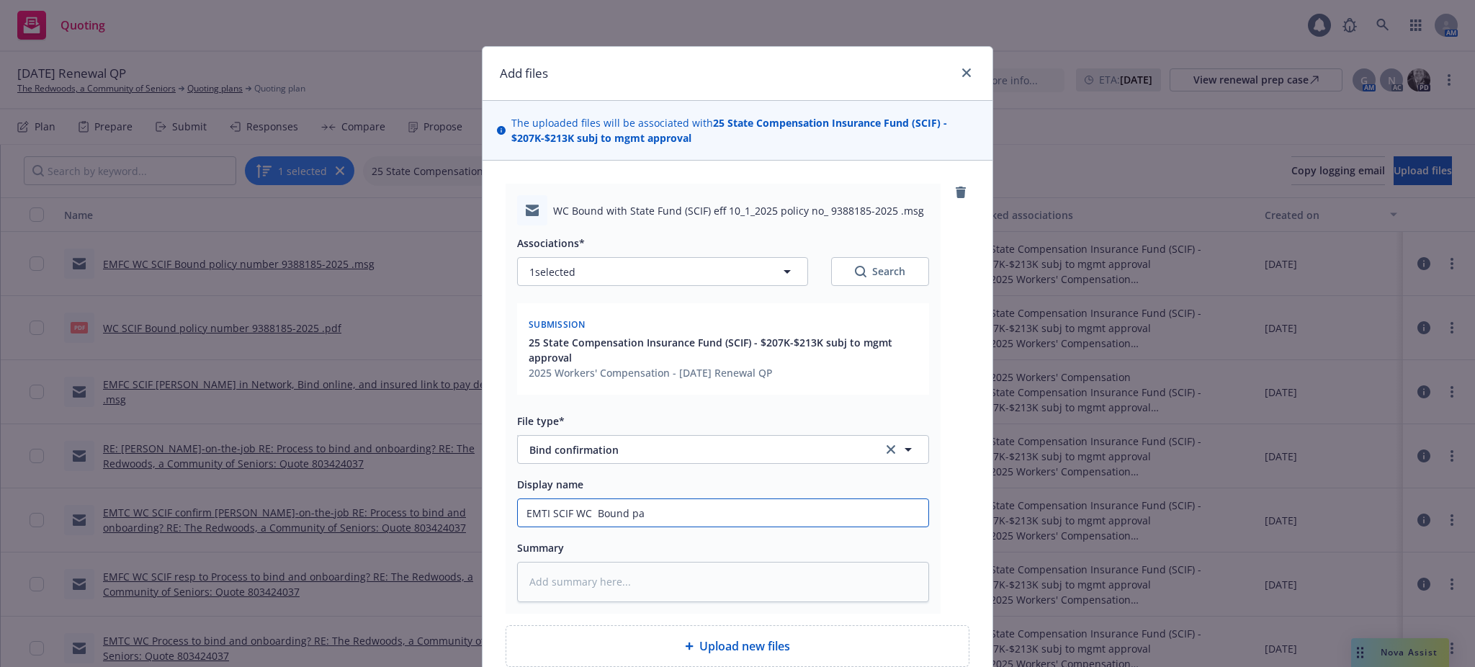
type textarea "x"
type input "EMTI SCIF WC Bound pay"
type textarea "x"
type input "EMTI SCIF WC Bound pay"
type textarea "x"
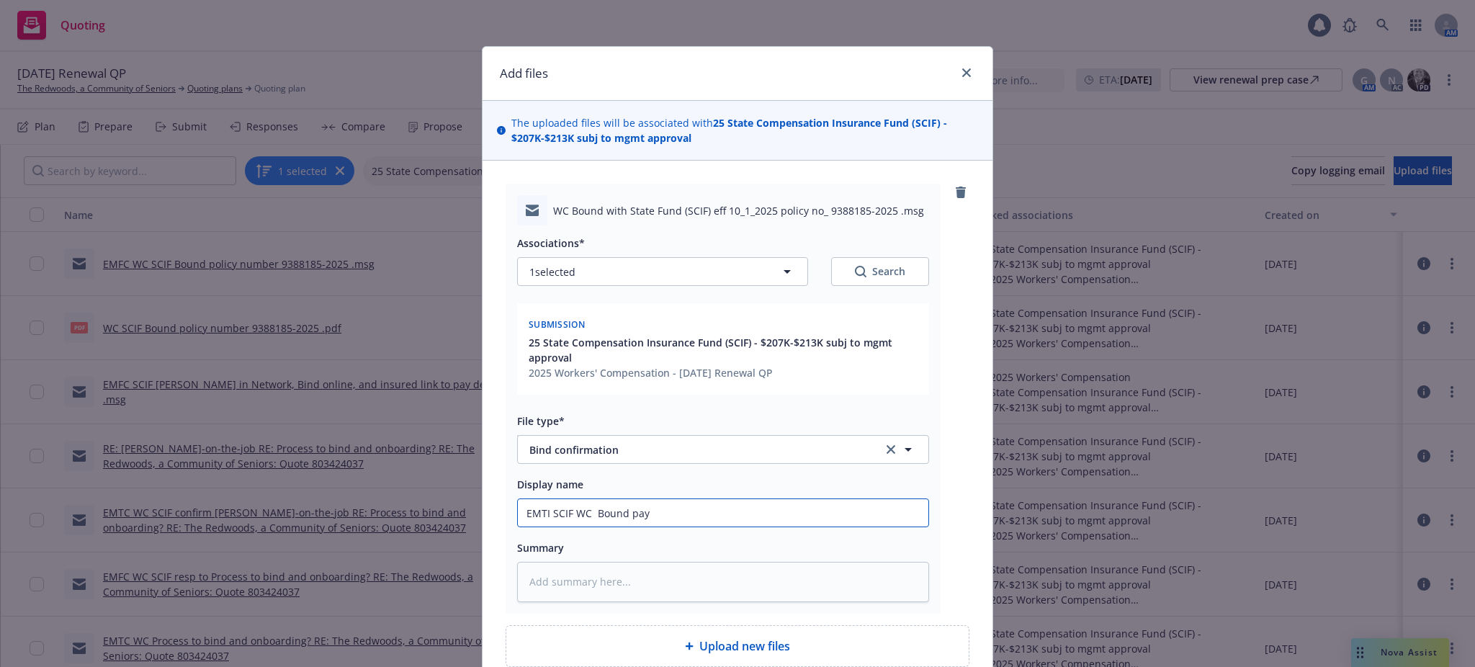
type input "EMTI SCIF WC Bound pay o"
type textarea "x"
type input "EMTI SCIF WC Bound pay on"
type textarea "x"
type input "EMTI SCIF WC Bound pay onl"
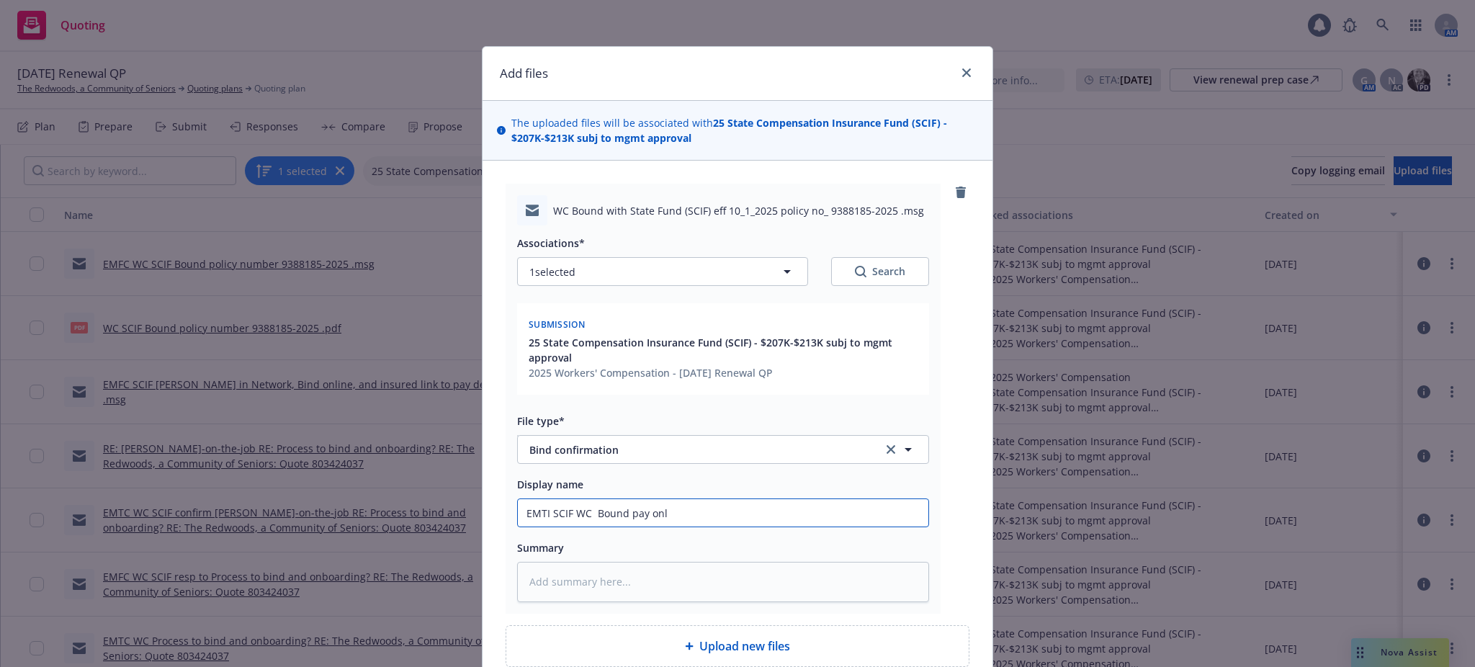
type textarea "x"
type input "EMTI SCIF WC Bound pay onli"
type textarea "x"
type input "EMTI SCIF WC Bound pay onlin"
type textarea "x"
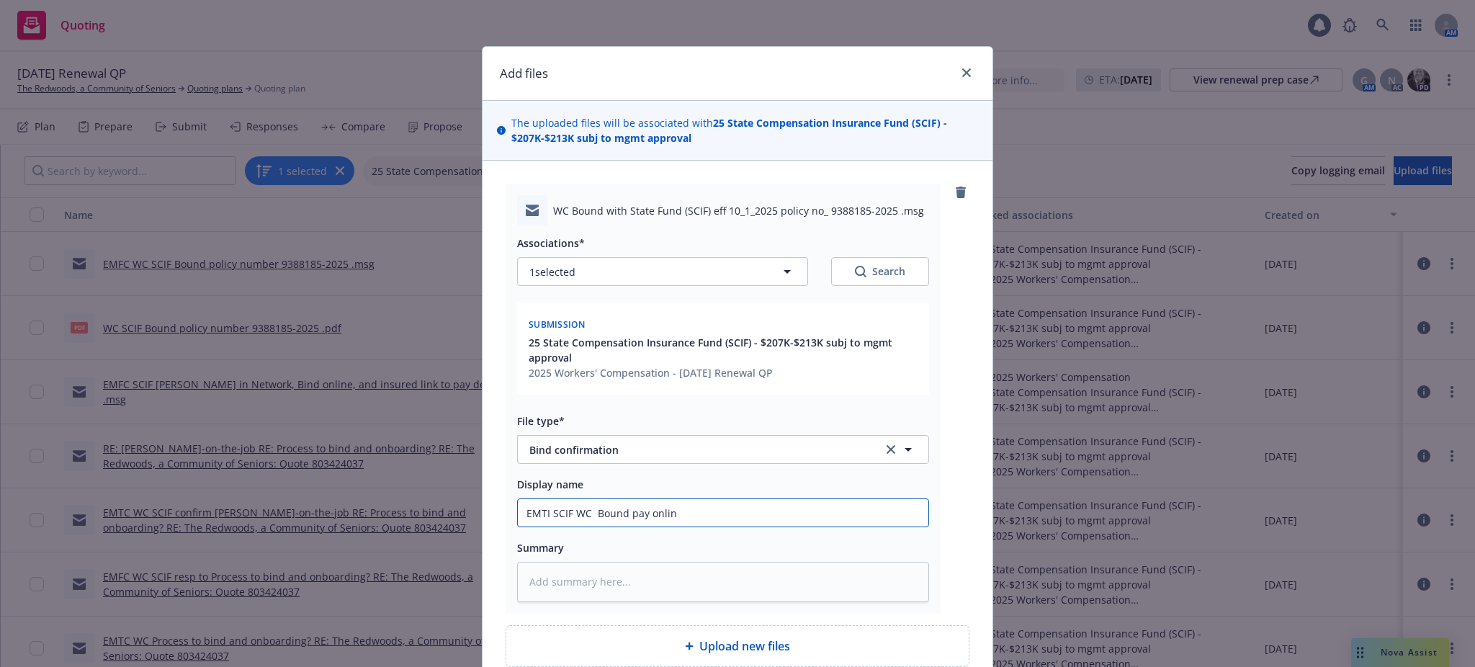
type input "EMTI SCIF WC Bound pay online"
type textarea "x"
type input "EMTI SCIF WC Bound pay online"
type textarea "x"
type input "EMTI SCIF WC Bound pay online o"
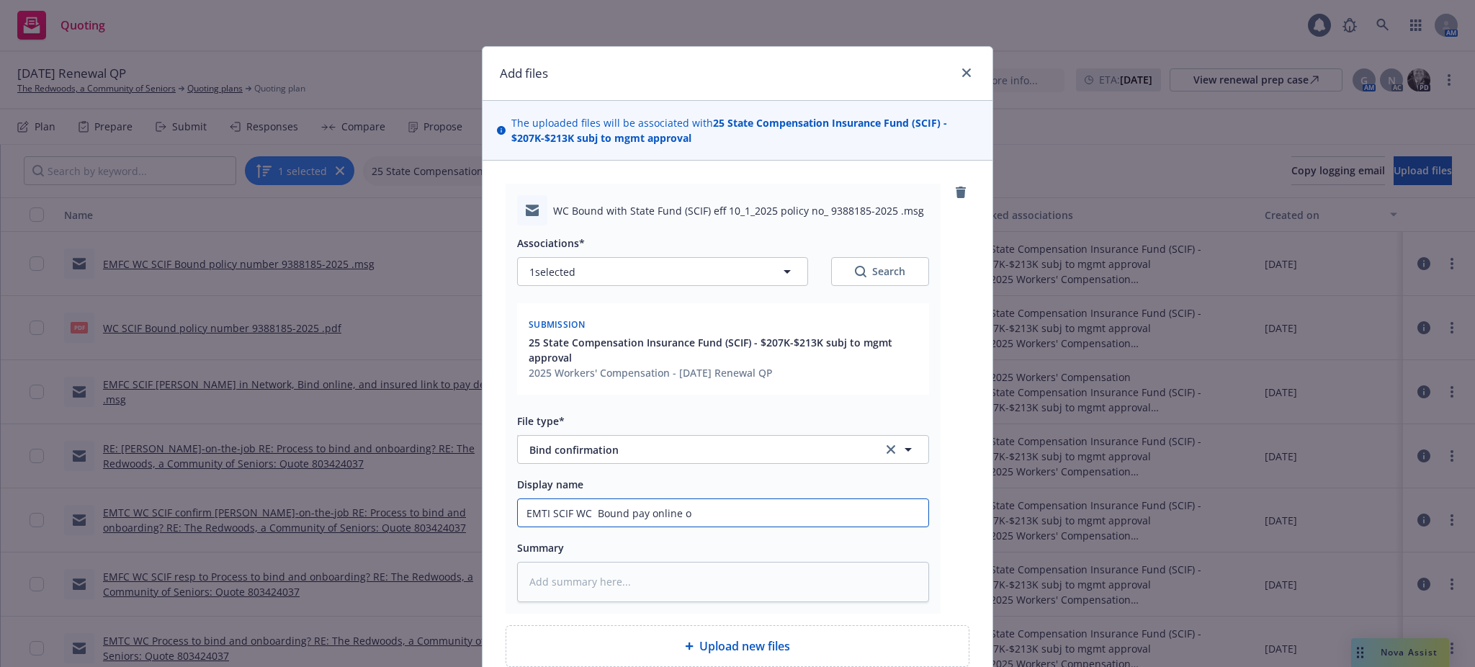
type textarea "x"
type input "EMTI SCIF WC Bound pay online or"
type textarea "x"
type input "EMTI SCIF WC Bound pay online or"
type textarea "x"
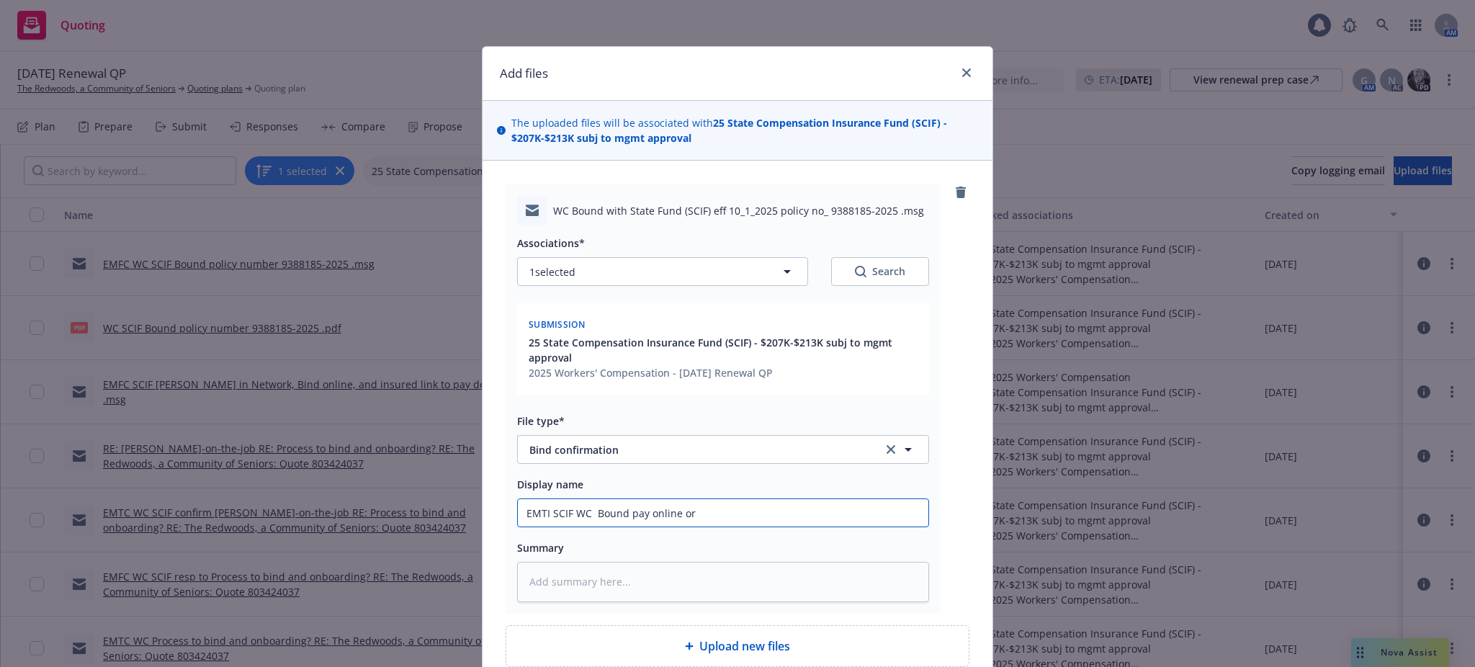
type input "EMTI SCIF WC Bound pay online or m"
type textarea "x"
type input "EMTI SCIF WC Bound pay online or ma"
type textarea "x"
type input "EMTI SCIF WC Bound pay online or mai"
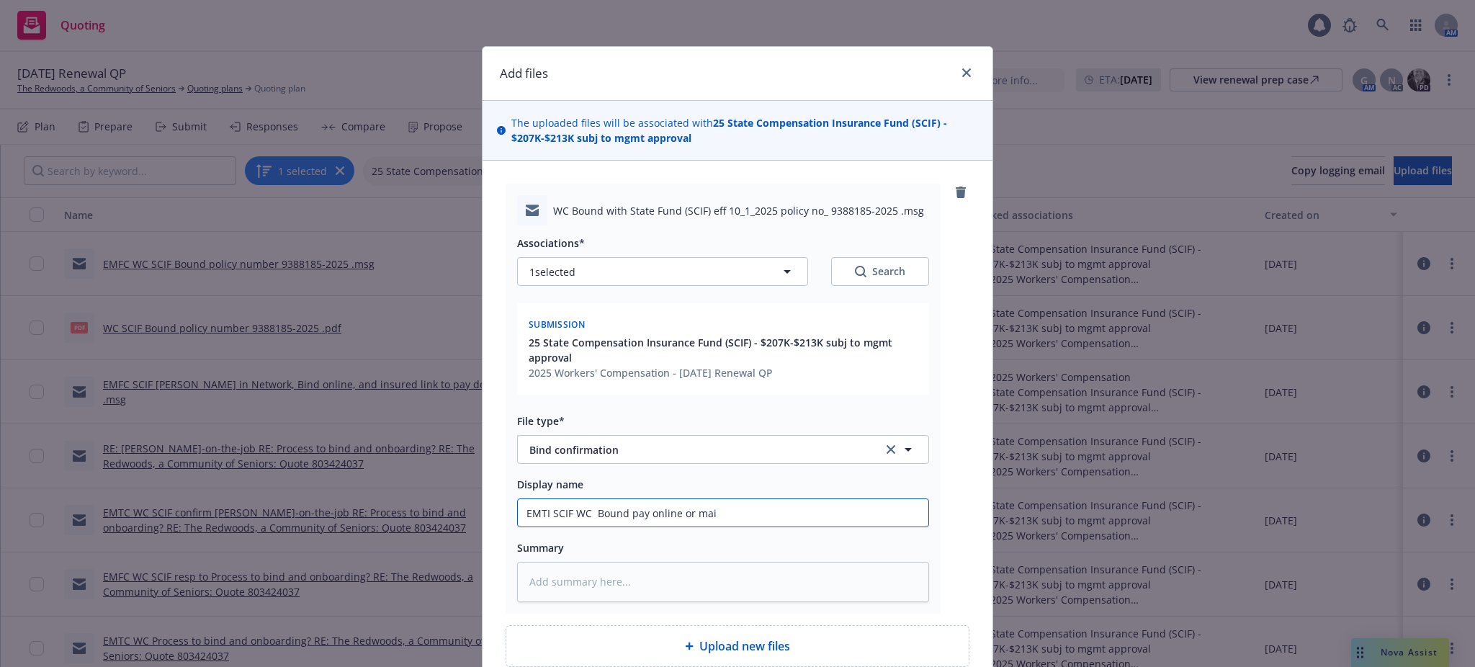
type textarea "x"
type input "EMTI SCIF WC Bound pay online or mail"
type textarea "x"
type input "EMTI SCIF WC Bound pay online or mail"
type textarea "x"
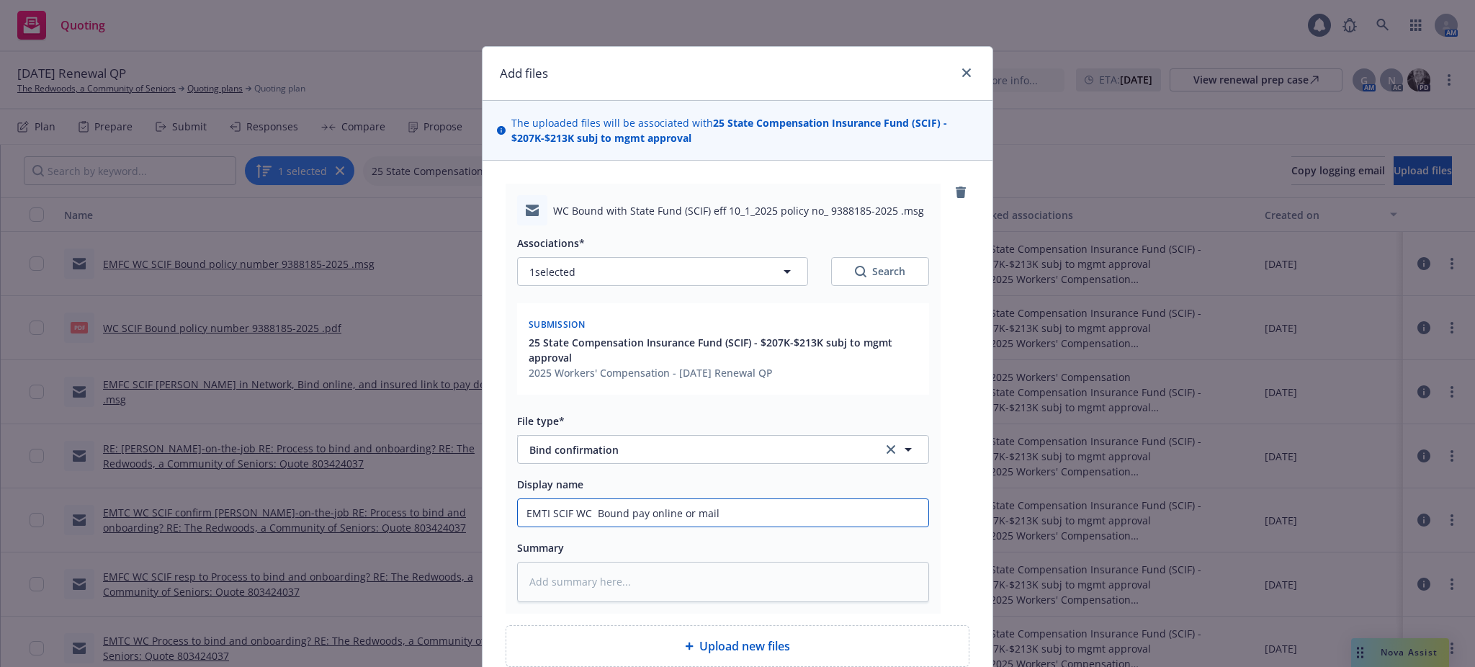
type input "EMTI SCIF WC Bound pay online or mail a"
type textarea "x"
type input "EMTI SCIF WC Bound pay online or mail a"
type textarea "x"
type input "EMTI SCIF WC Bound pay online or mail a c"
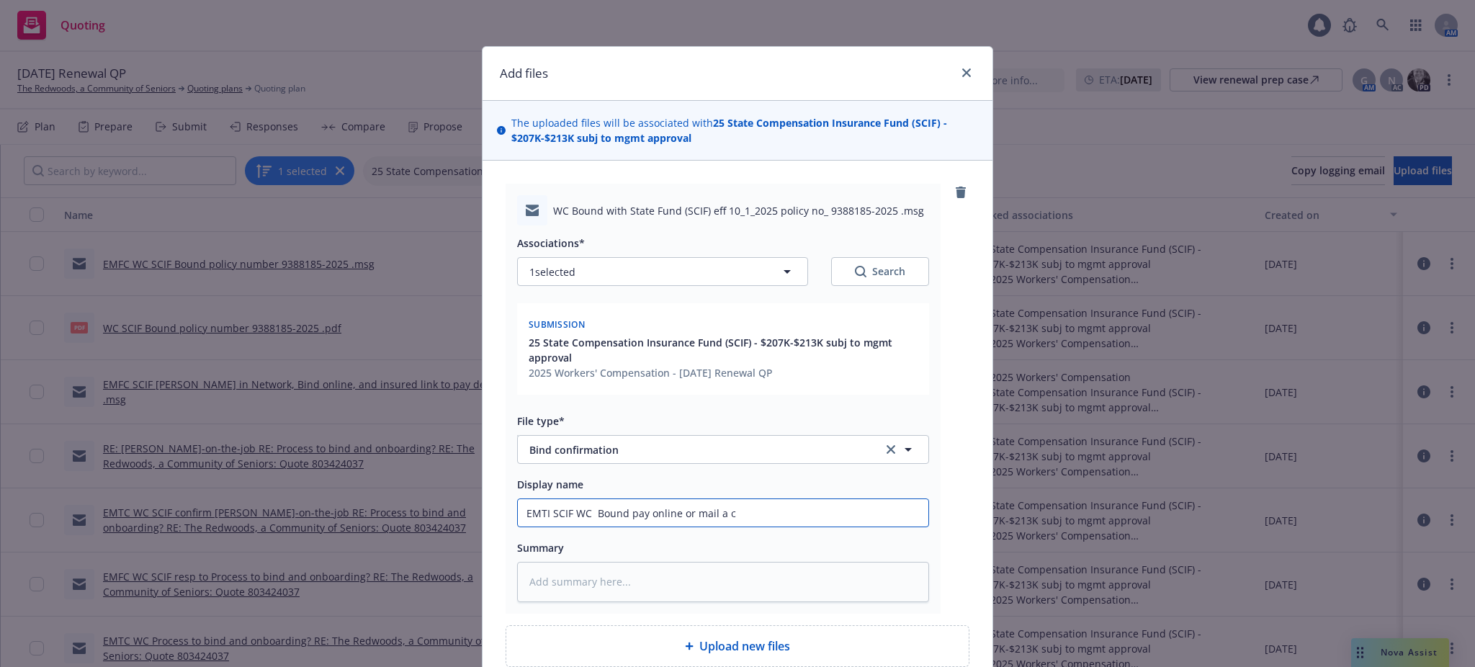
type textarea "x"
type input "EMTI SCIF WC Bound pay online or mail a ch"
type textarea "x"
type input "EMTI SCIF WC Bound pay online or mail a che"
type textarea "x"
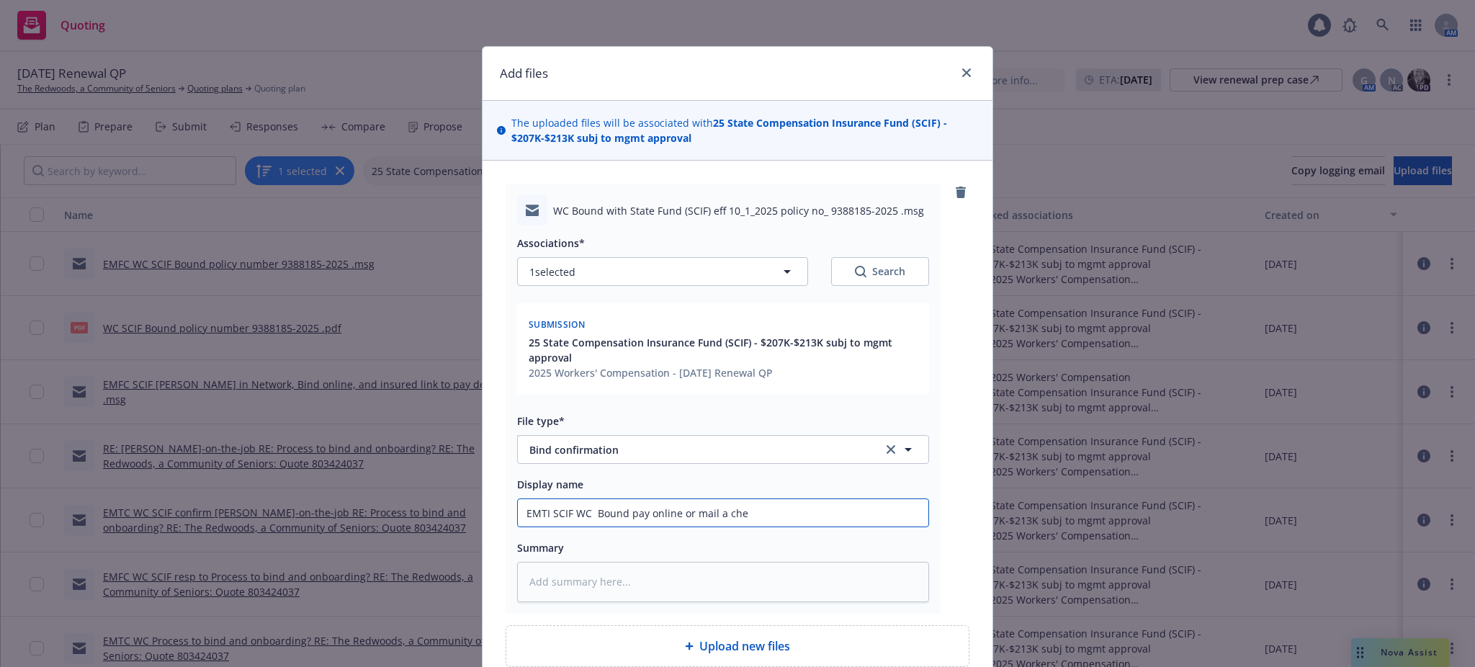
type input "EMTI SCIF WC Bound pay online or mail a chec"
type textarea "x"
type input "EMTI SCIF WC Bound pay online or mail a check"
type textarea "x"
type input "EMTI SCIF WC Bound pay online or mail a check"
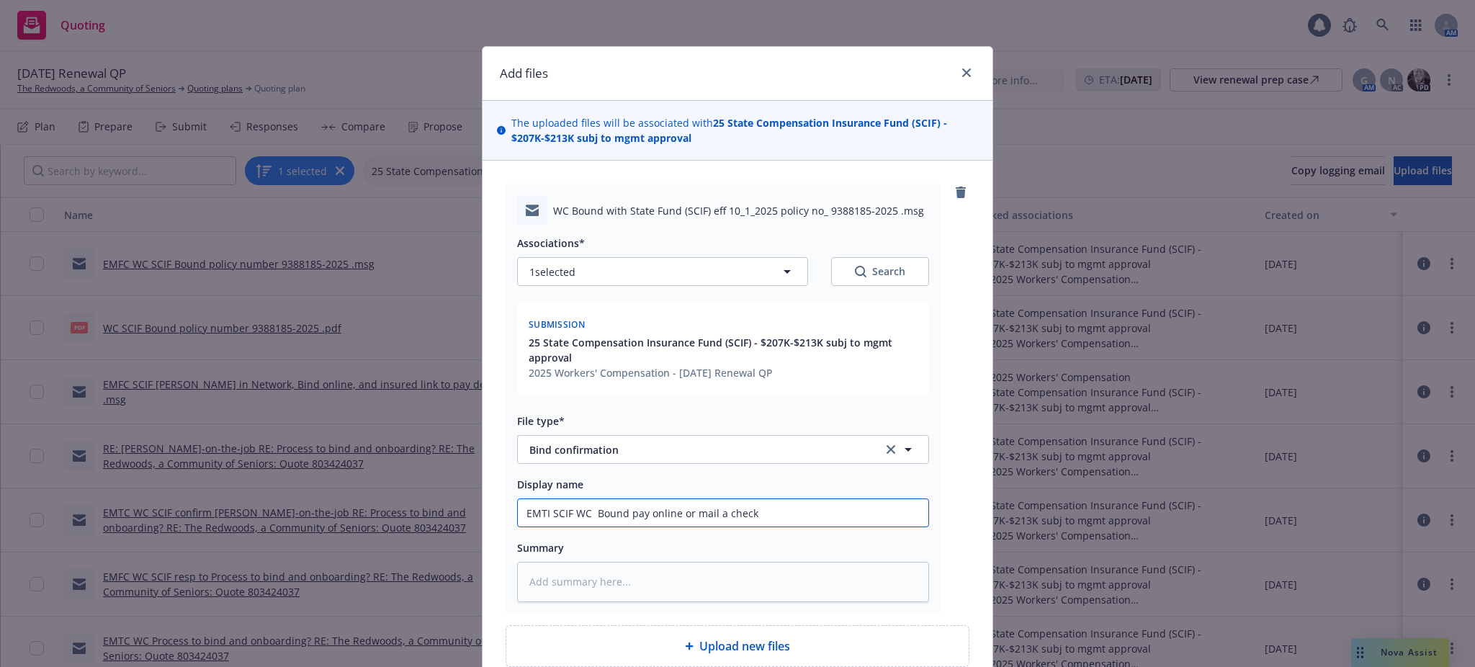
type textarea "x"
type input "EMTI SCIF WC Bound pay online or mail a check"
type textarea "x"
type input "EMTI SCIF WCBound pay online or mail a check"
type textarea "x"
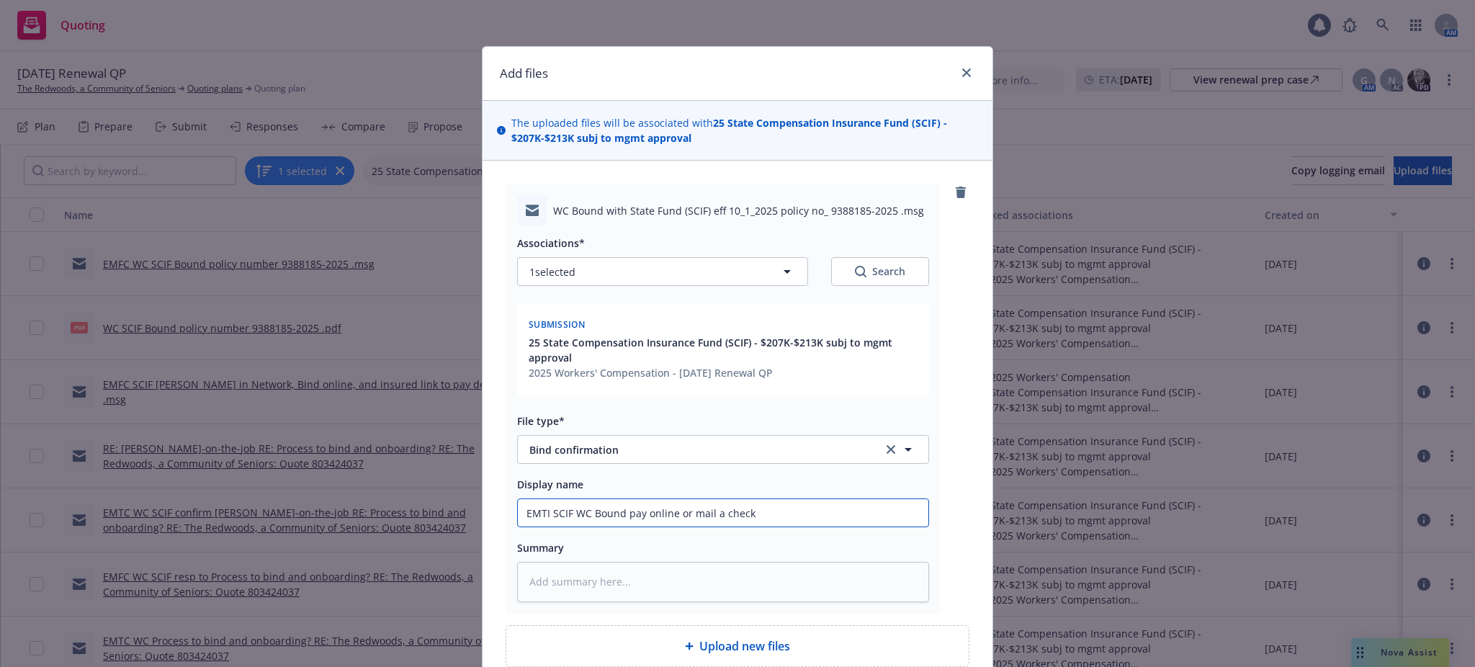
type input "EMTI SCIF WC Bound pay online or mail a check"
click at [687, 591] on textarea at bounding box center [723, 582] width 412 height 40
paste textarea "Hi Holly, The WC is bound with SCIF effective 10/1/20205, policy no. 9388185-20…"
type textarea "x"
type textarea "Hi Holly, The WC is bound with SCIF effective 10/1/20205, policy no. 9388185-20…"
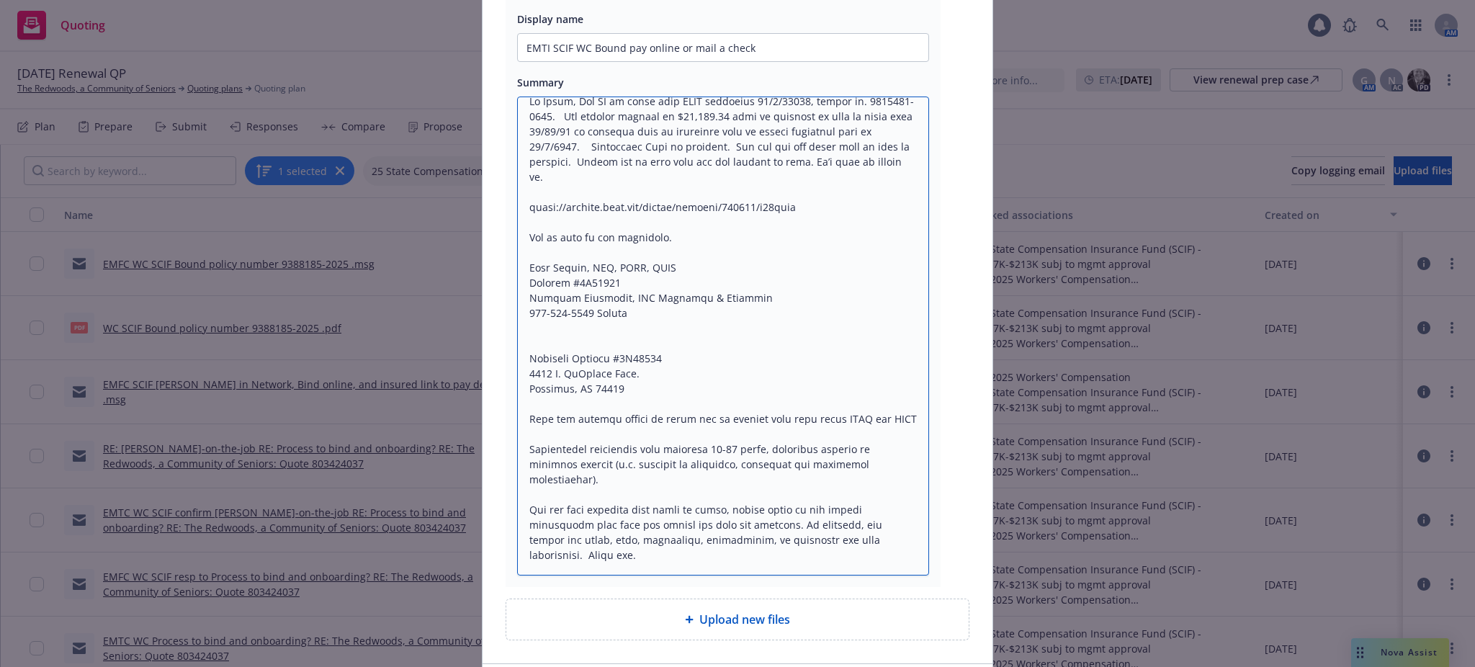
scroll to position [572, 0]
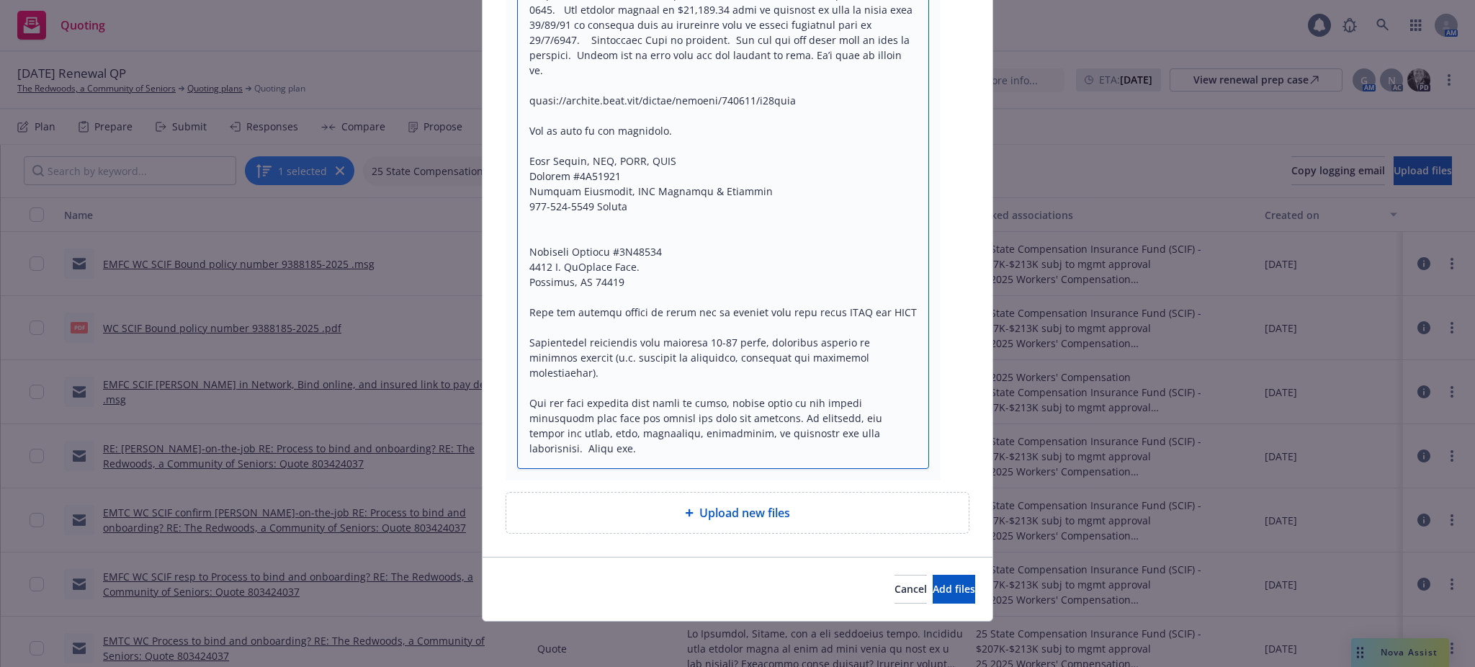
drag, startPoint x: 627, startPoint y: 420, endPoint x: 747, endPoint y: 673, distance: 280.0
click at [747, 666] on html "Quoting 1 AM 10/01/2025 Renewal QP The Redwoods, a Community of Seniors Quoting…" at bounding box center [737, 333] width 1475 height 667
type textarea "x"
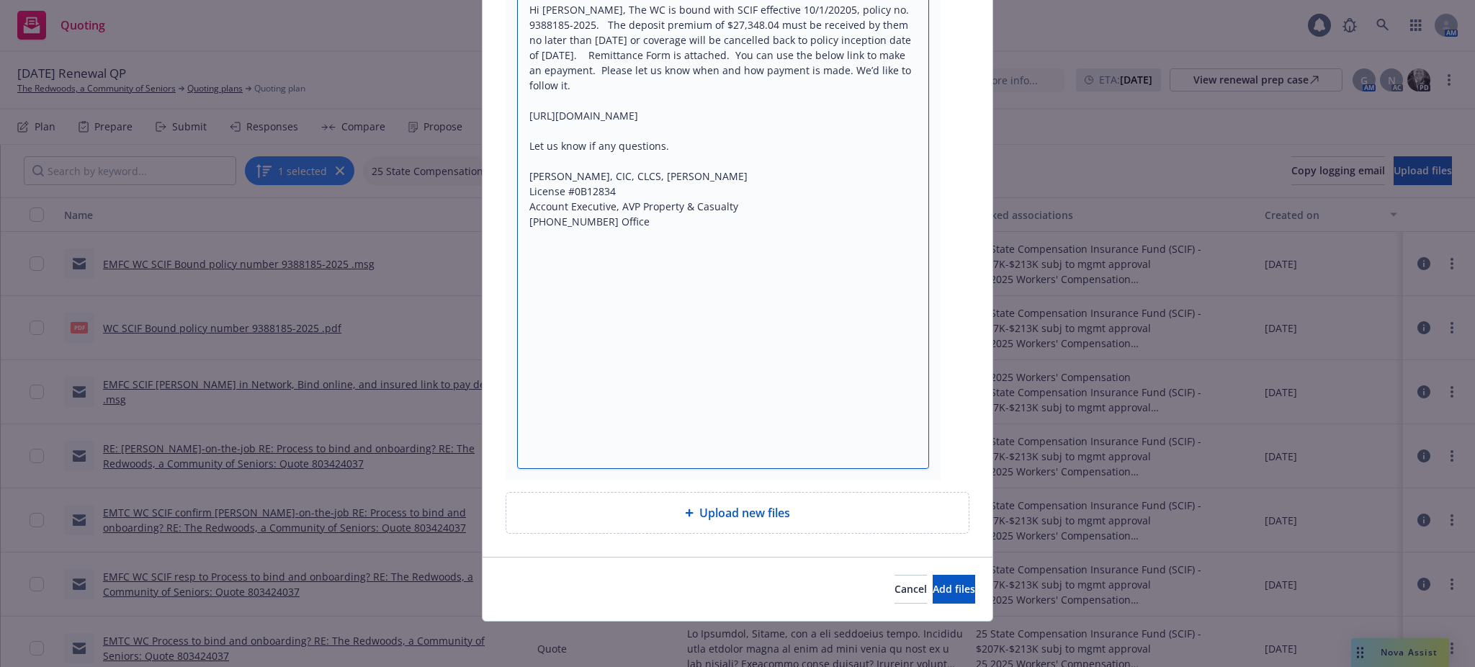
scroll to position [330, 0]
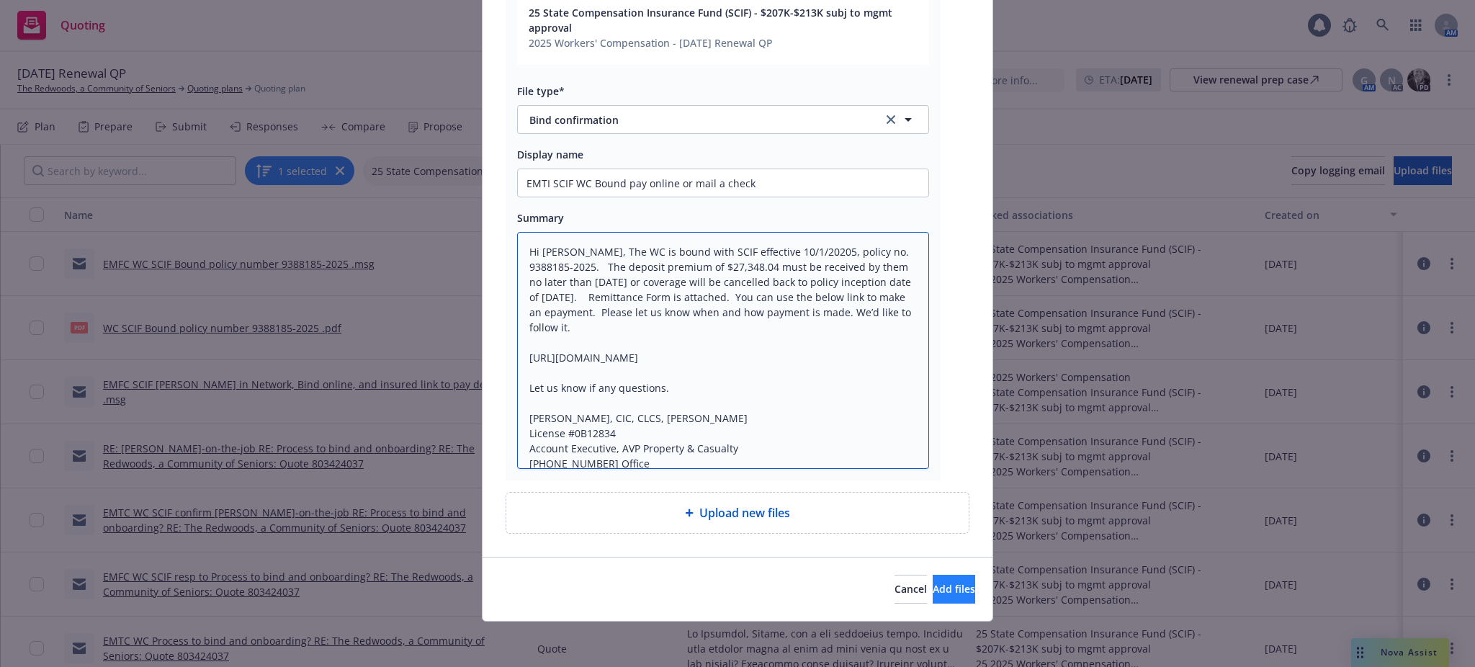
type textarea "Hi Holly, The WC is bound with SCIF effective 10/1/20205, policy no. 9388185-20…"
click at [933, 586] on span "Add files" at bounding box center [954, 589] width 43 height 14
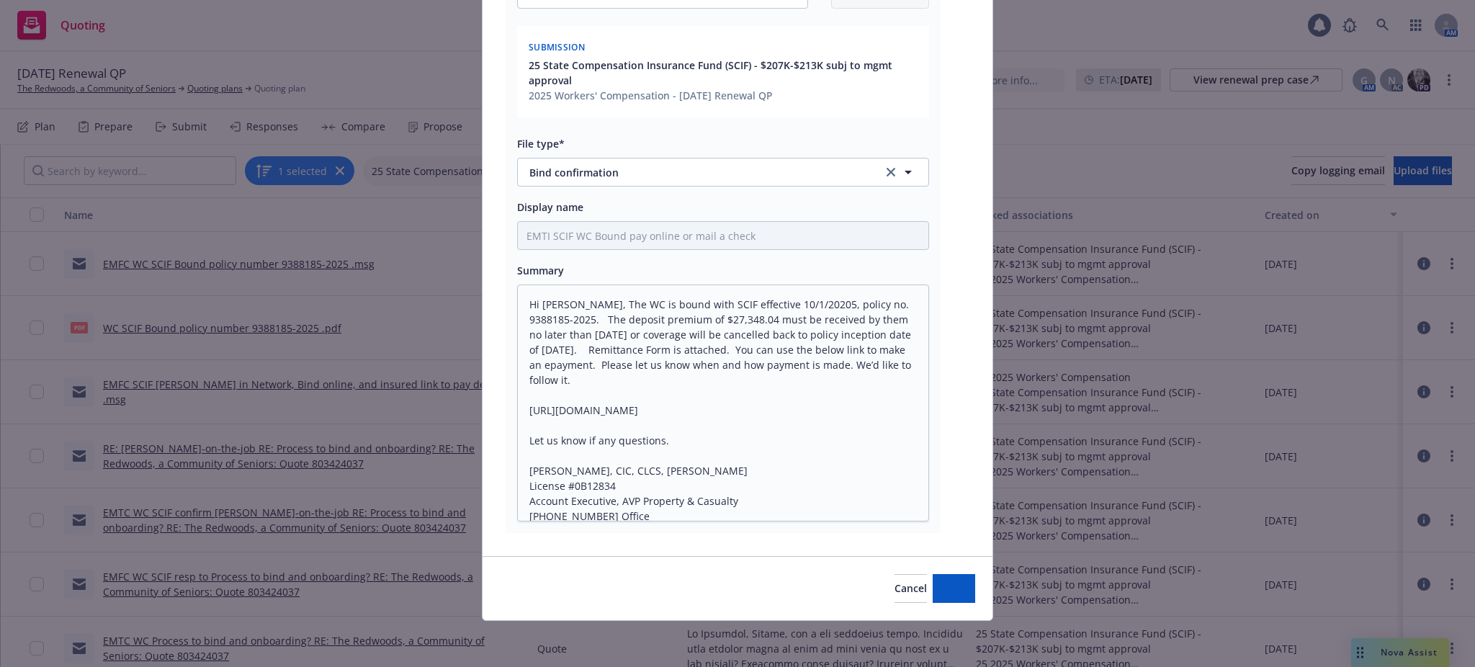
scroll to position [277, 0]
type textarea "x"
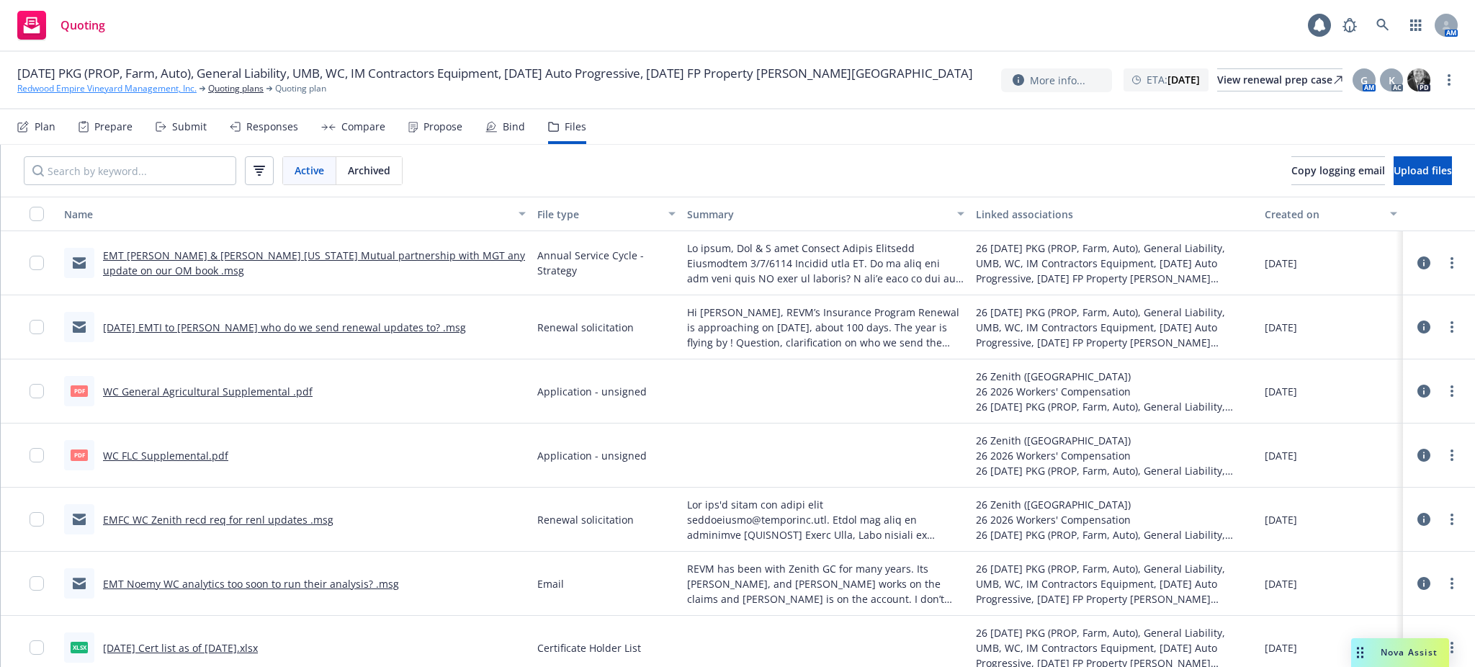
click at [175, 95] on link "Redwood Empire Vineyard Management, Inc." at bounding box center [106, 88] width 179 height 13
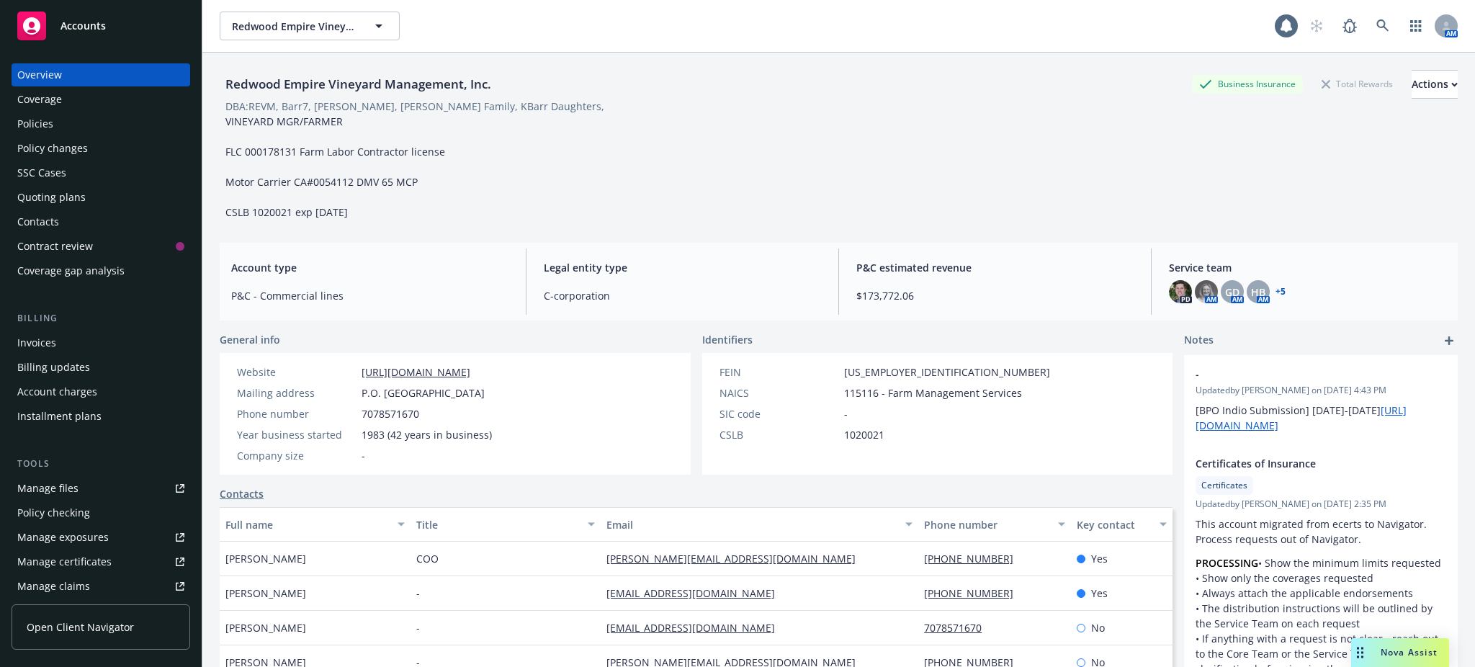
click at [29, 121] on div "Policies" at bounding box center [35, 123] width 36 height 23
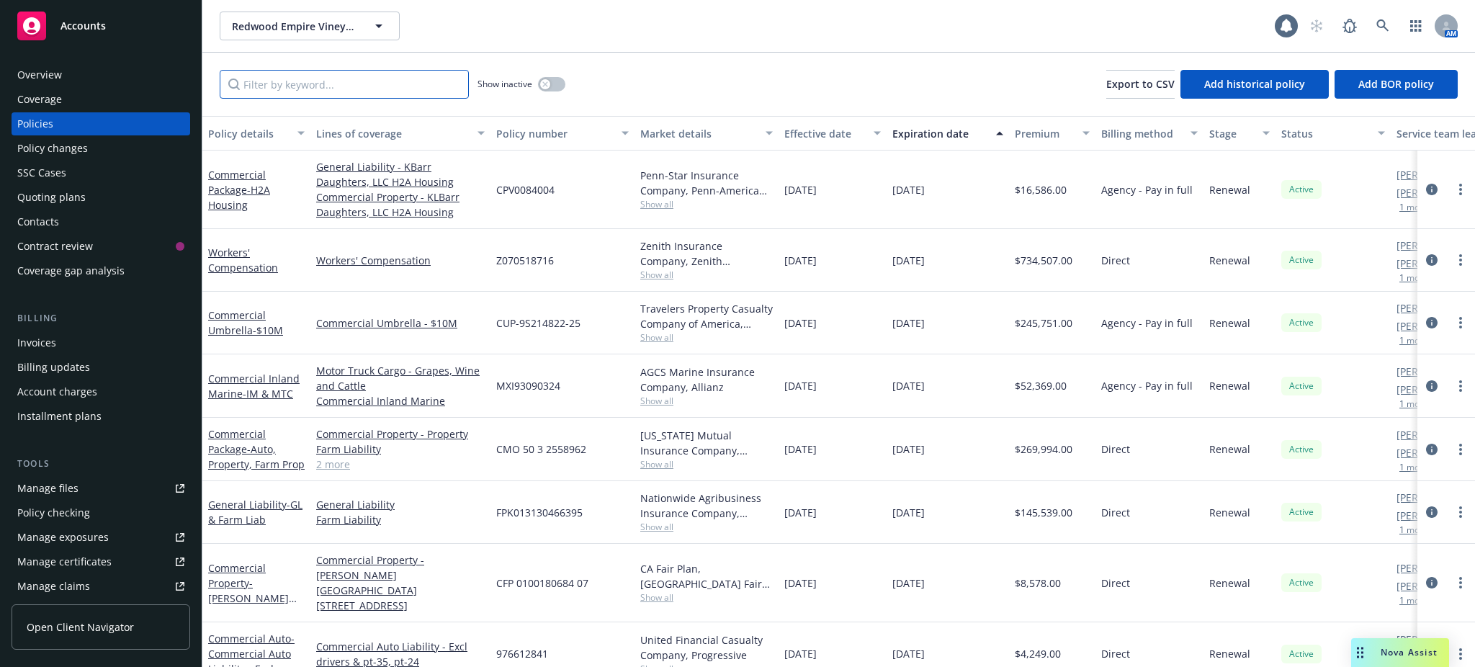
click at [354, 87] on input "Filter by keyword..." at bounding box center [344, 84] width 249 height 29
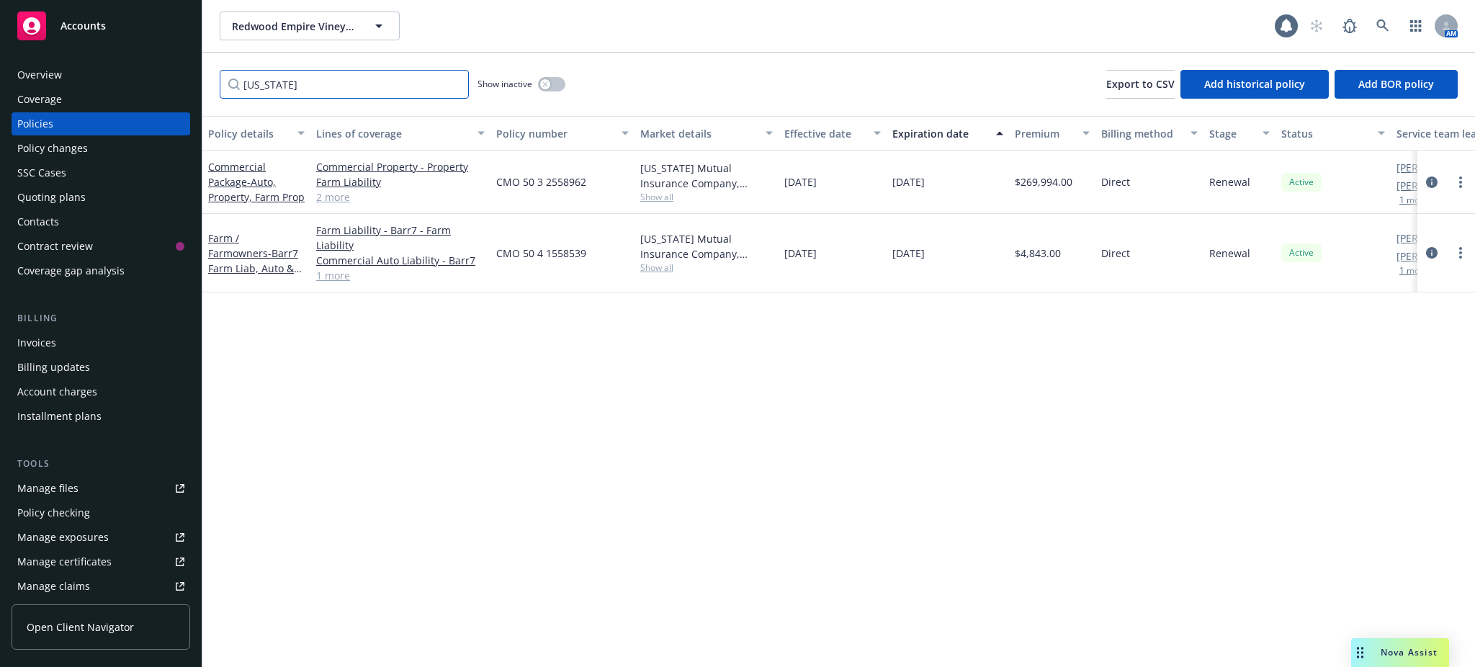
type input "[US_STATE]"
